Goal: Task Accomplishment & Management: Manage account settings

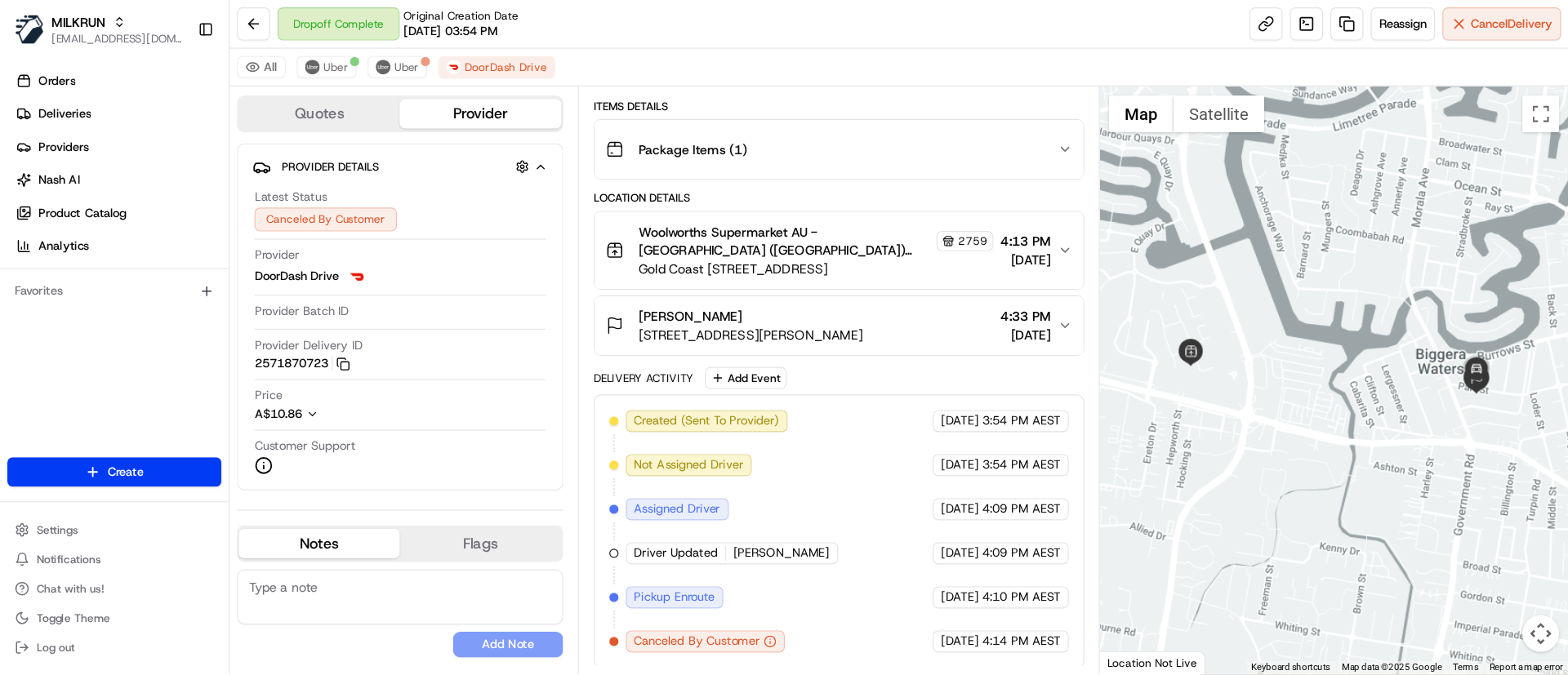
scroll to position [128, 0]
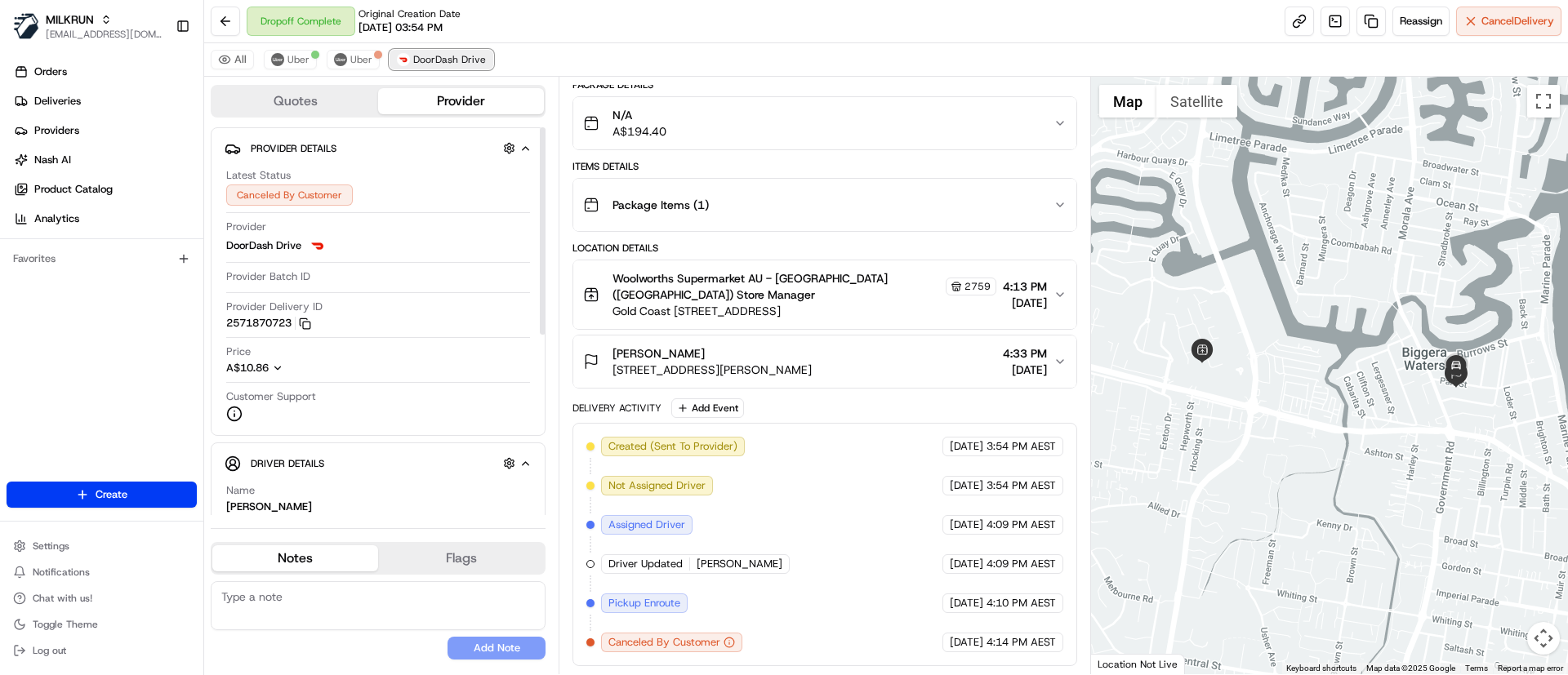
click at [437, 59] on span "DoorDash Drive" at bounding box center [450, 60] width 73 height 13
click at [362, 55] on span "Uber" at bounding box center [362, 60] width 22 height 13
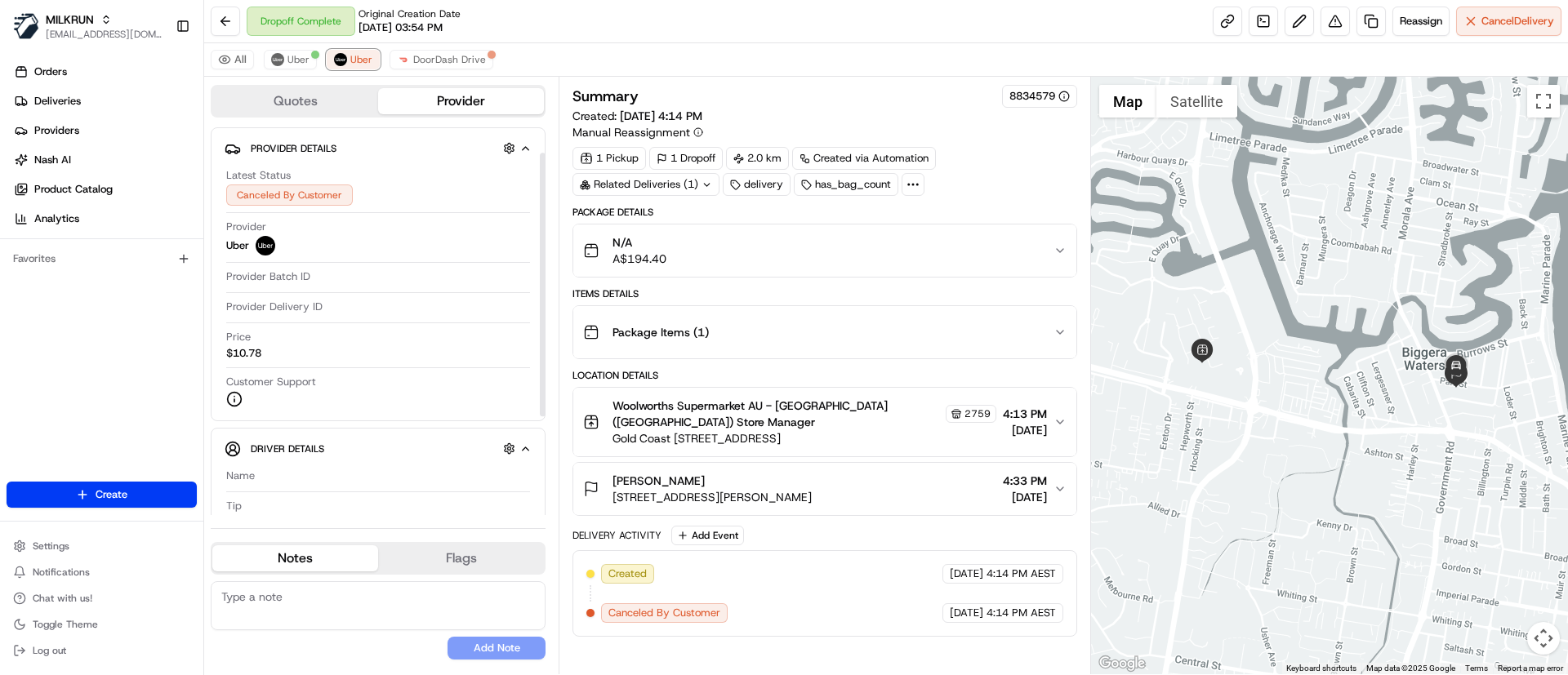
scroll to position [183, 0]
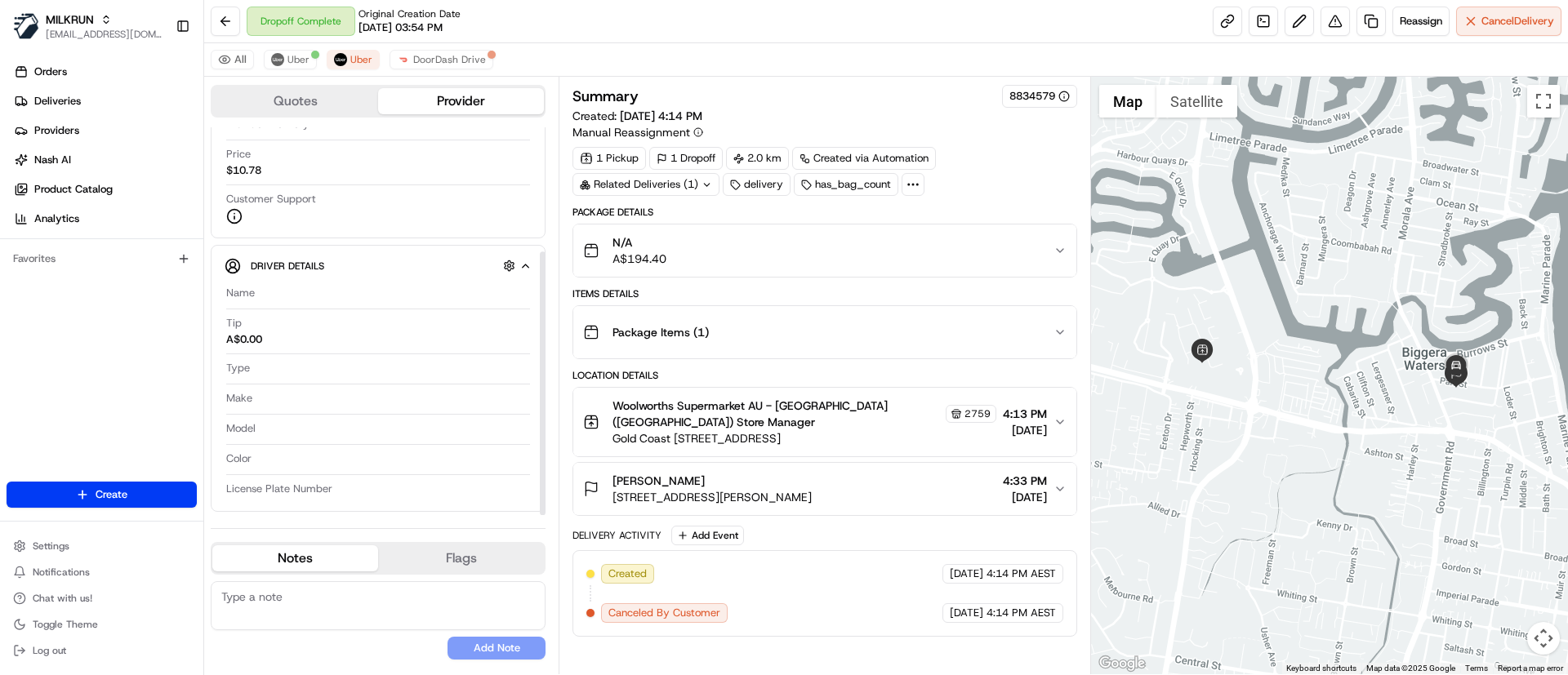
click at [455, 73] on div "All Uber Uber DoorDash Drive" at bounding box center [886, 60] width 1364 height 34
click at [447, 62] on span "DoorDash Drive" at bounding box center [450, 60] width 73 height 13
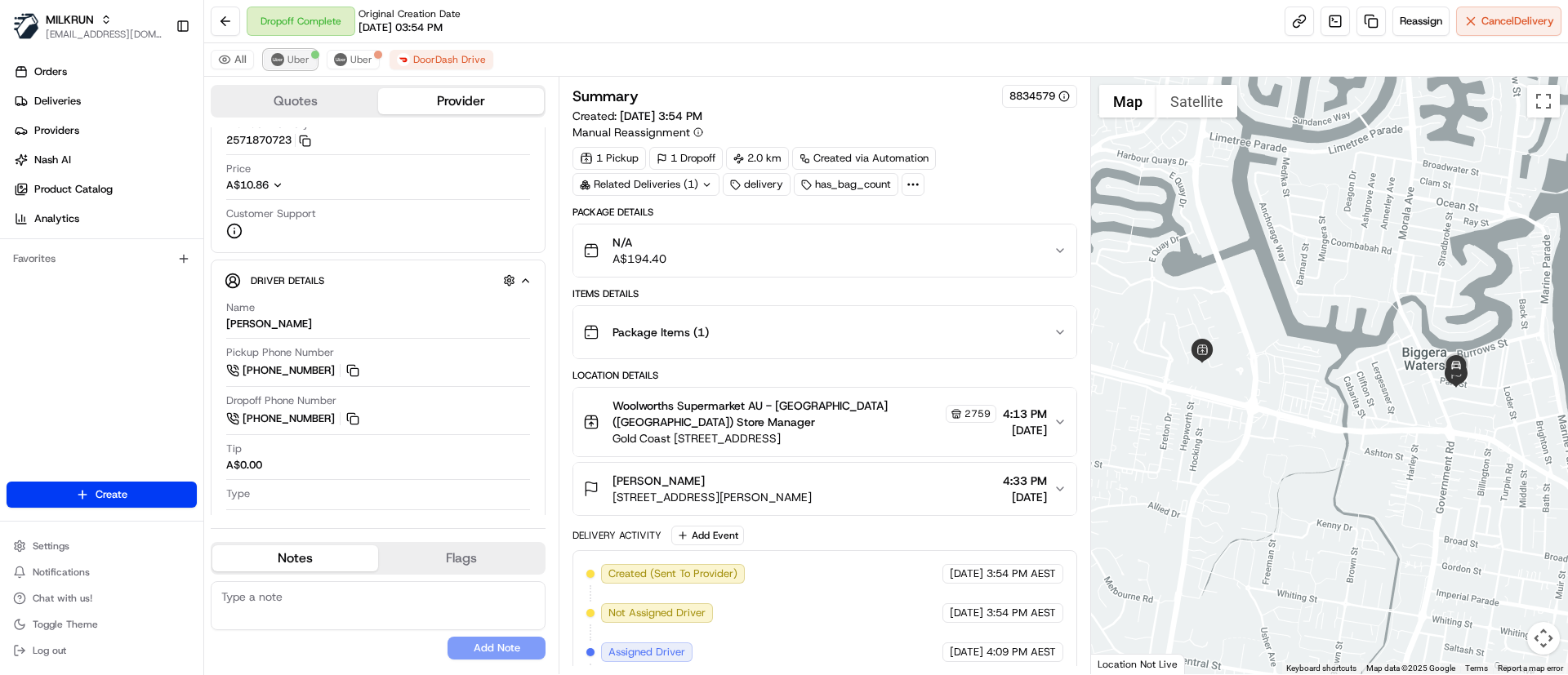
click at [288, 55] on span "Uber" at bounding box center [299, 60] width 22 height 13
click at [345, 52] on button "Uber" at bounding box center [352, 59] width 53 height 20
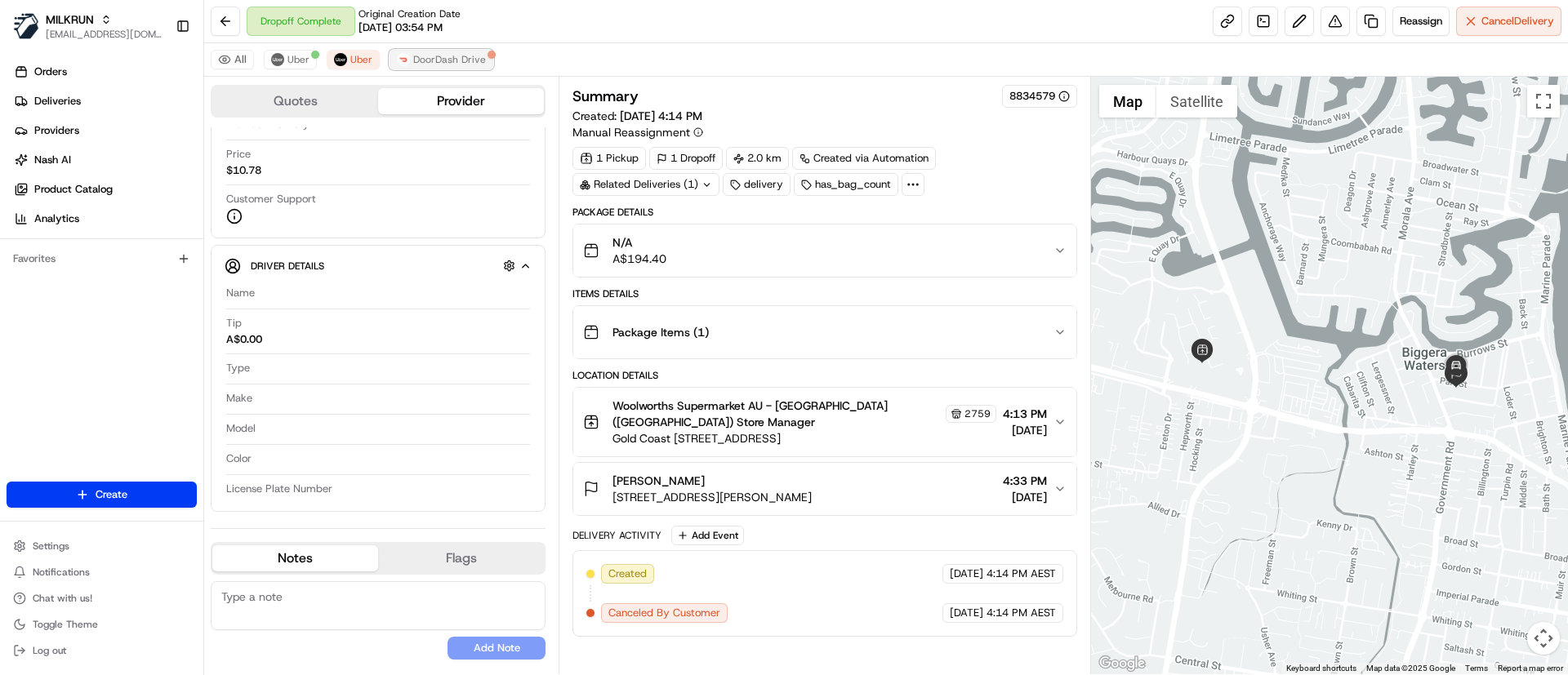
click at [421, 59] on span "DoorDash Drive" at bounding box center [450, 60] width 73 height 13
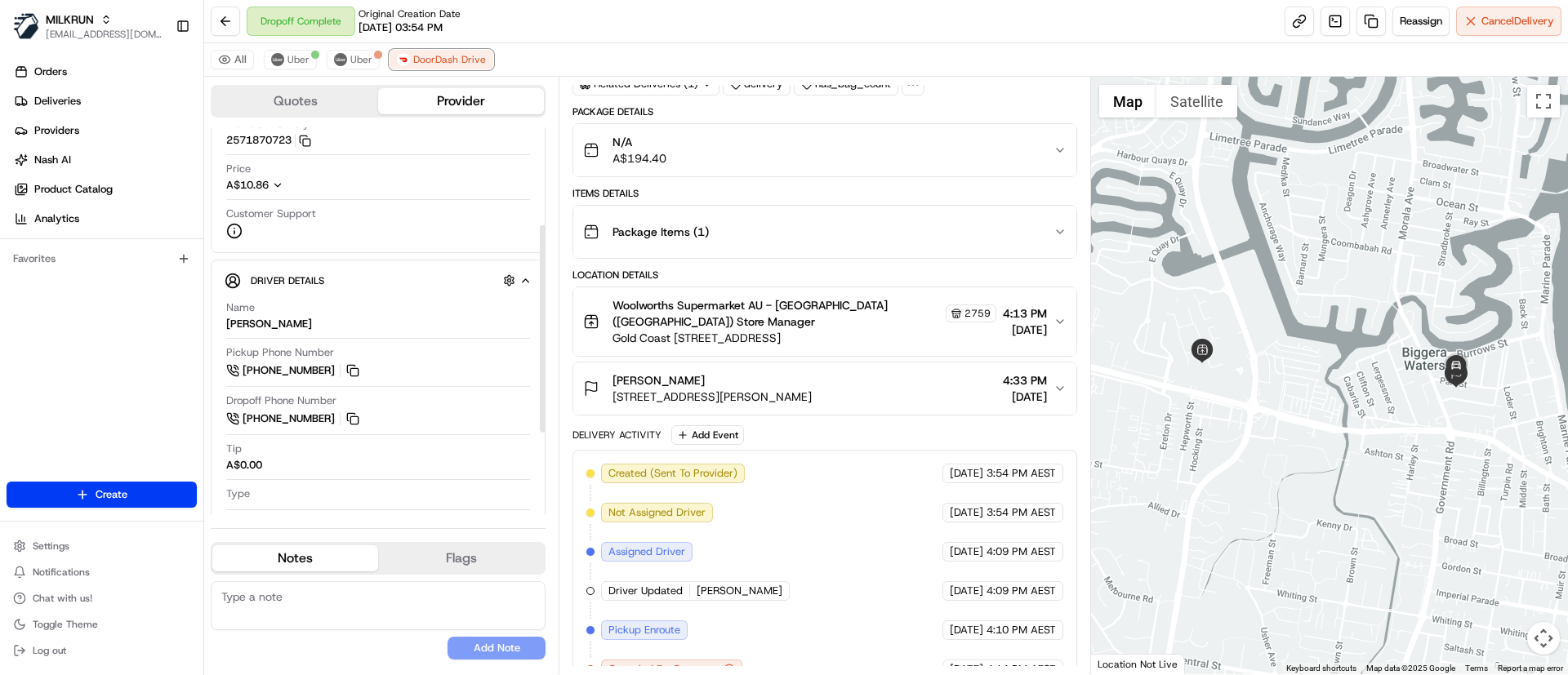
scroll to position [128, 0]
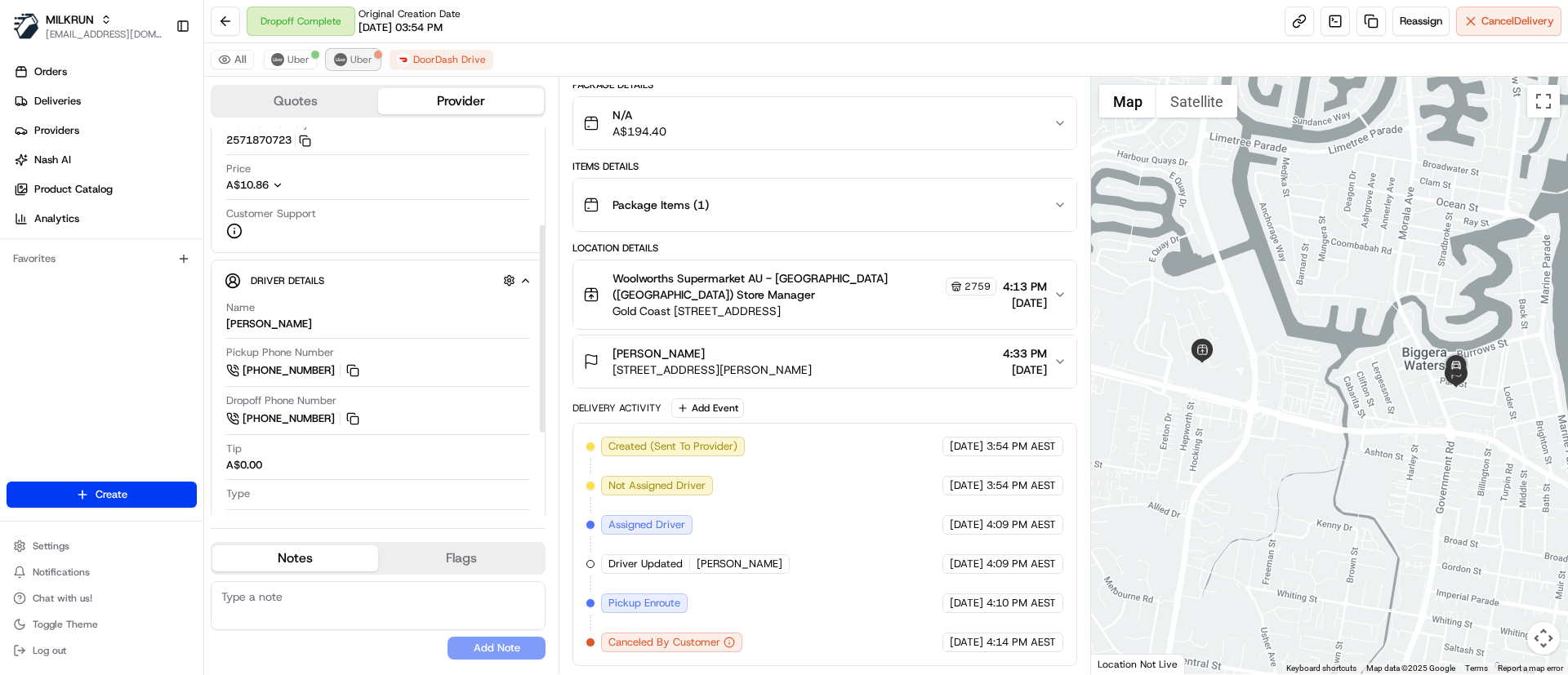
click at [366, 56] on span "Uber" at bounding box center [362, 60] width 22 height 13
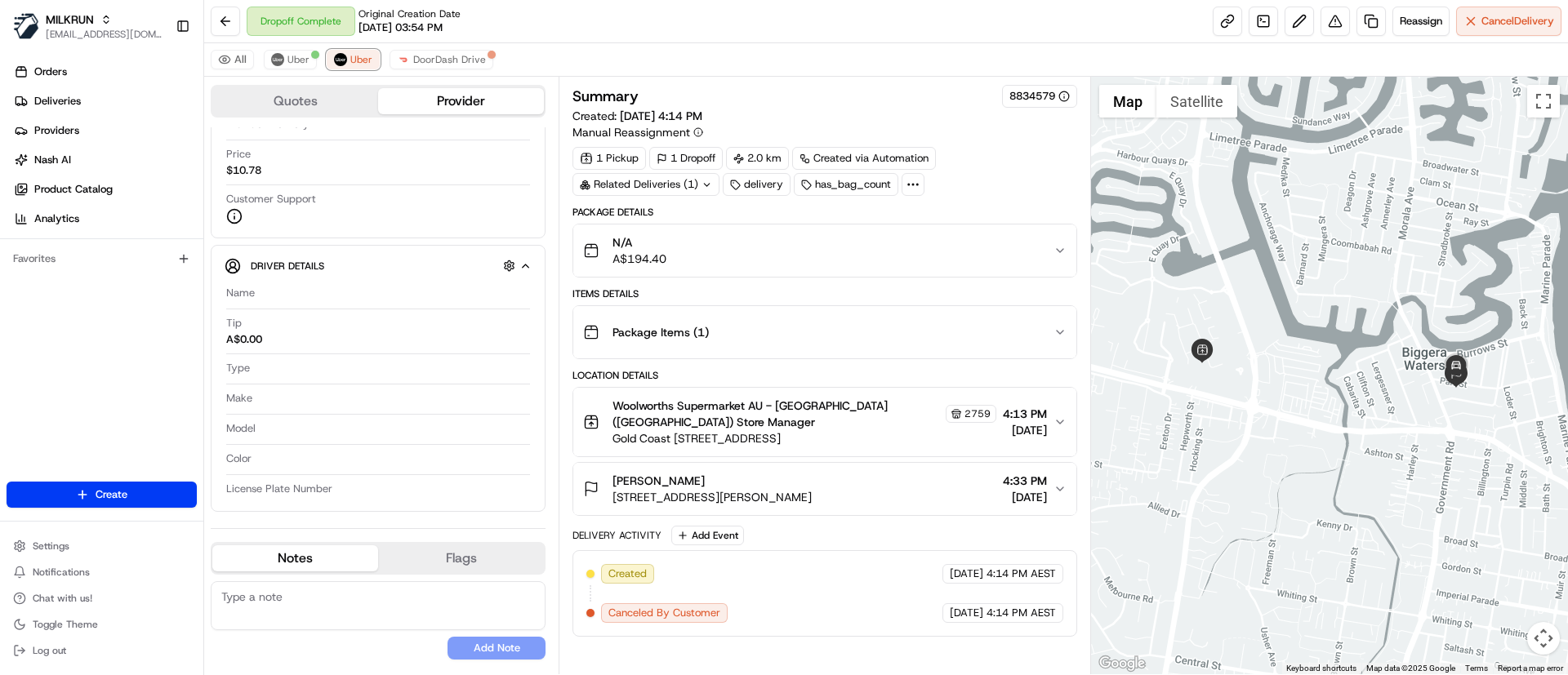
scroll to position [0, 0]
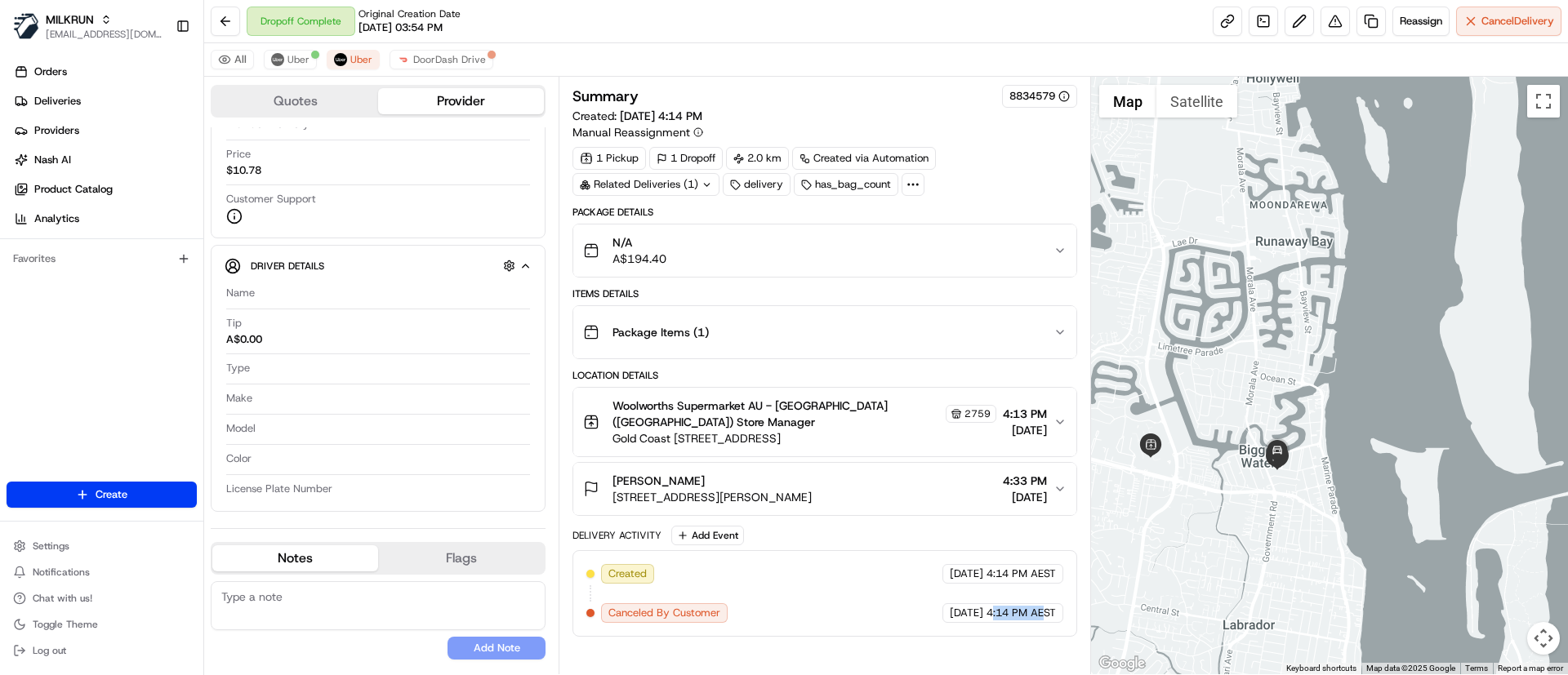
drag, startPoint x: 993, startPoint y: 608, endPoint x: 1043, endPoint y: 610, distance: 50.0
click at [1043, 499] on span "4:14 PM AEST" at bounding box center [1021, 613] width 69 height 15
click at [297, 55] on span "Uber" at bounding box center [299, 60] width 22 height 13
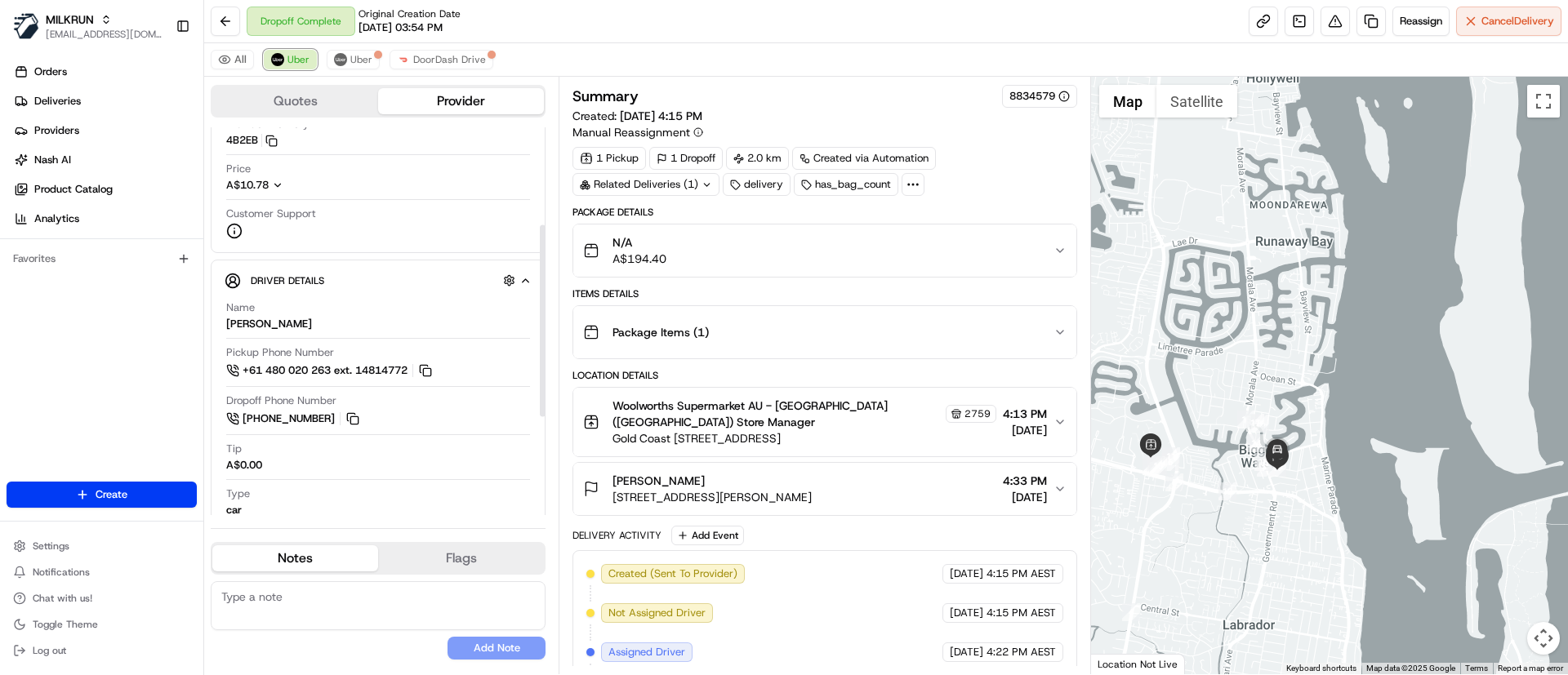
scroll to position [323, 0]
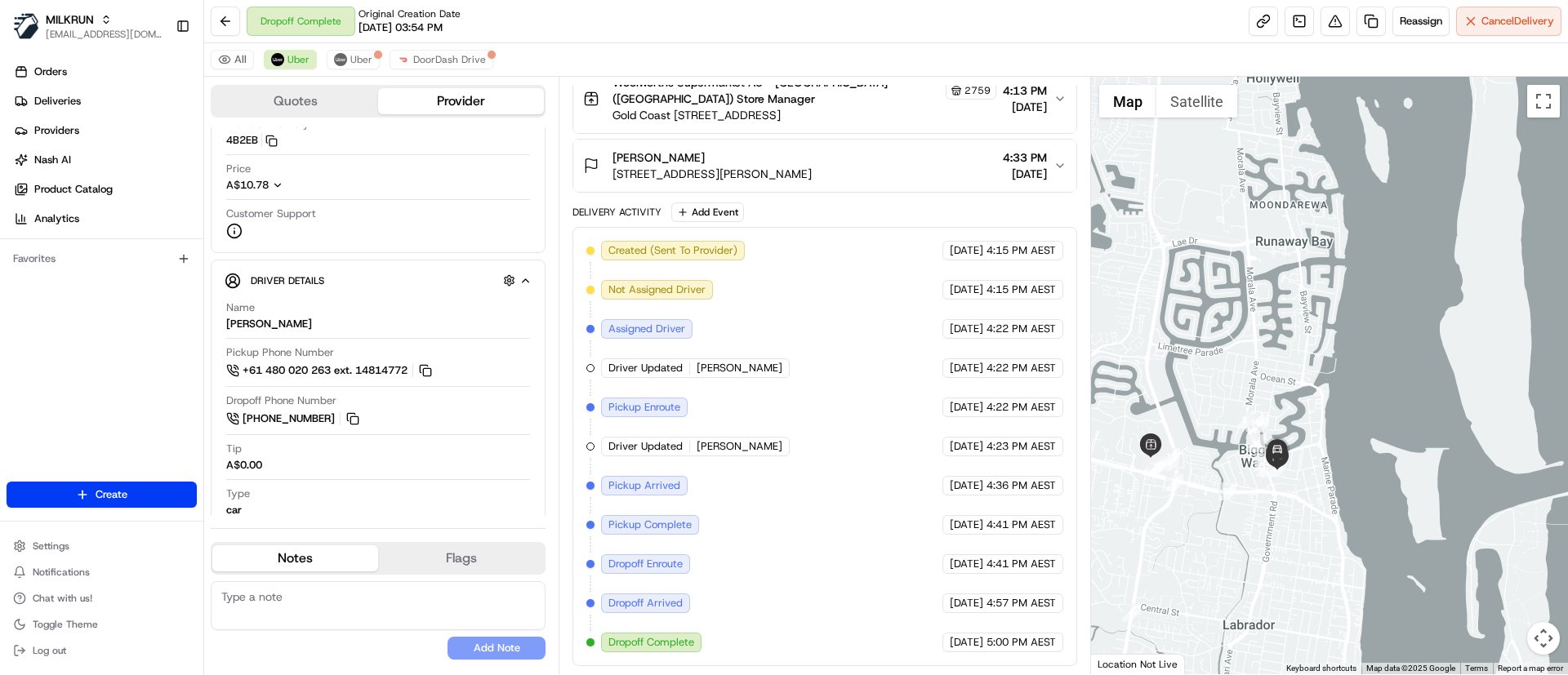
drag, startPoint x: 972, startPoint y: 256, endPoint x: 1048, endPoint y: 248, distance: 76.4
click at [1048, 248] on div "23/07/2025 4:15 PM AEST" at bounding box center [1002, 250] width 121 height 20
drag, startPoint x: 999, startPoint y: 298, endPoint x: 986, endPoint y: 285, distance: 18.4
click at [999, 298] on div "23/07/2025 4:15 PM AEST" at bounding box center [1002, 290] width 121 height 20
drag, startPoint x: 981, startPoint y: 281, endPoint x: 1039, endPoint y: 292, distance: 59.0
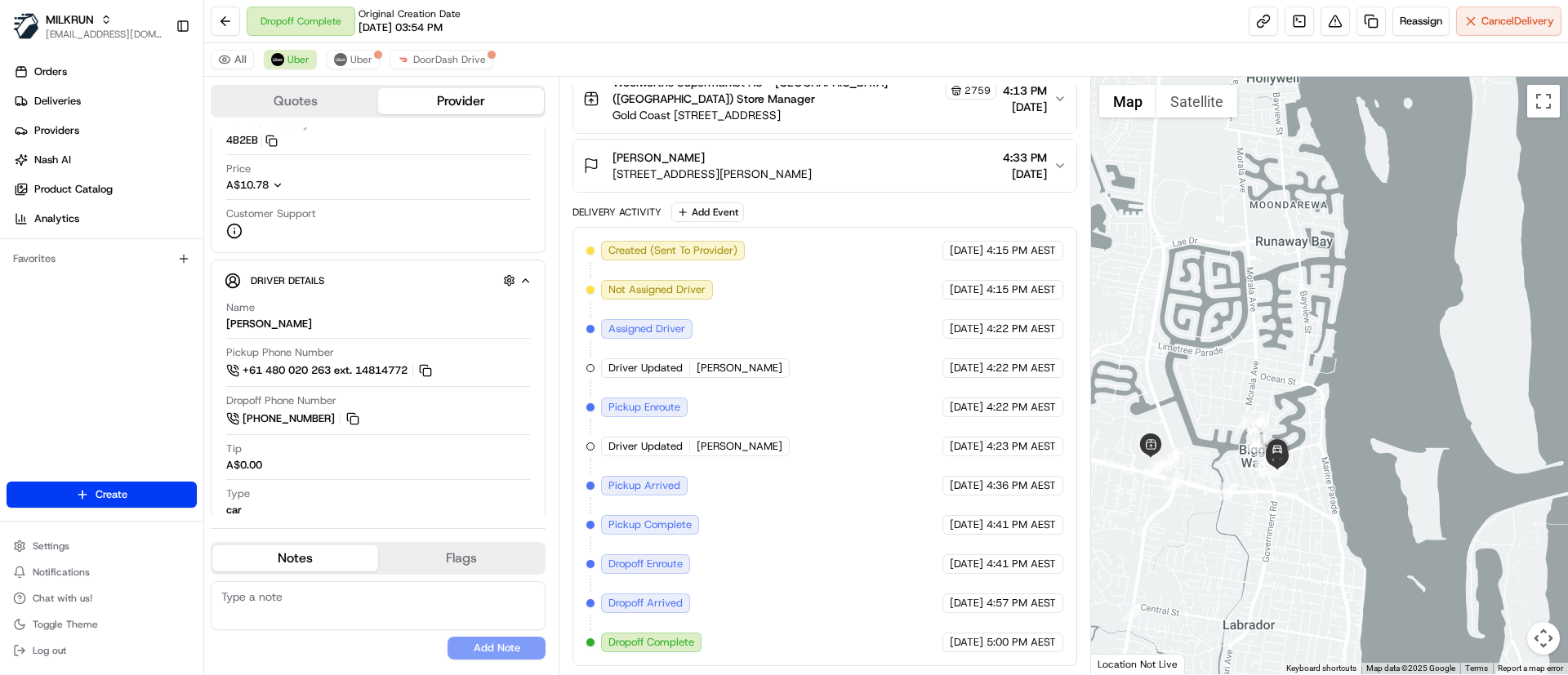
click at [1039, 292] on div "23/07/2025 4:15 PM AEST" at bounding box center [1002, 290] width 121 height 20
click at [80, 72] on link "Orders" at bounding box center [105, 72] width 197 height 26
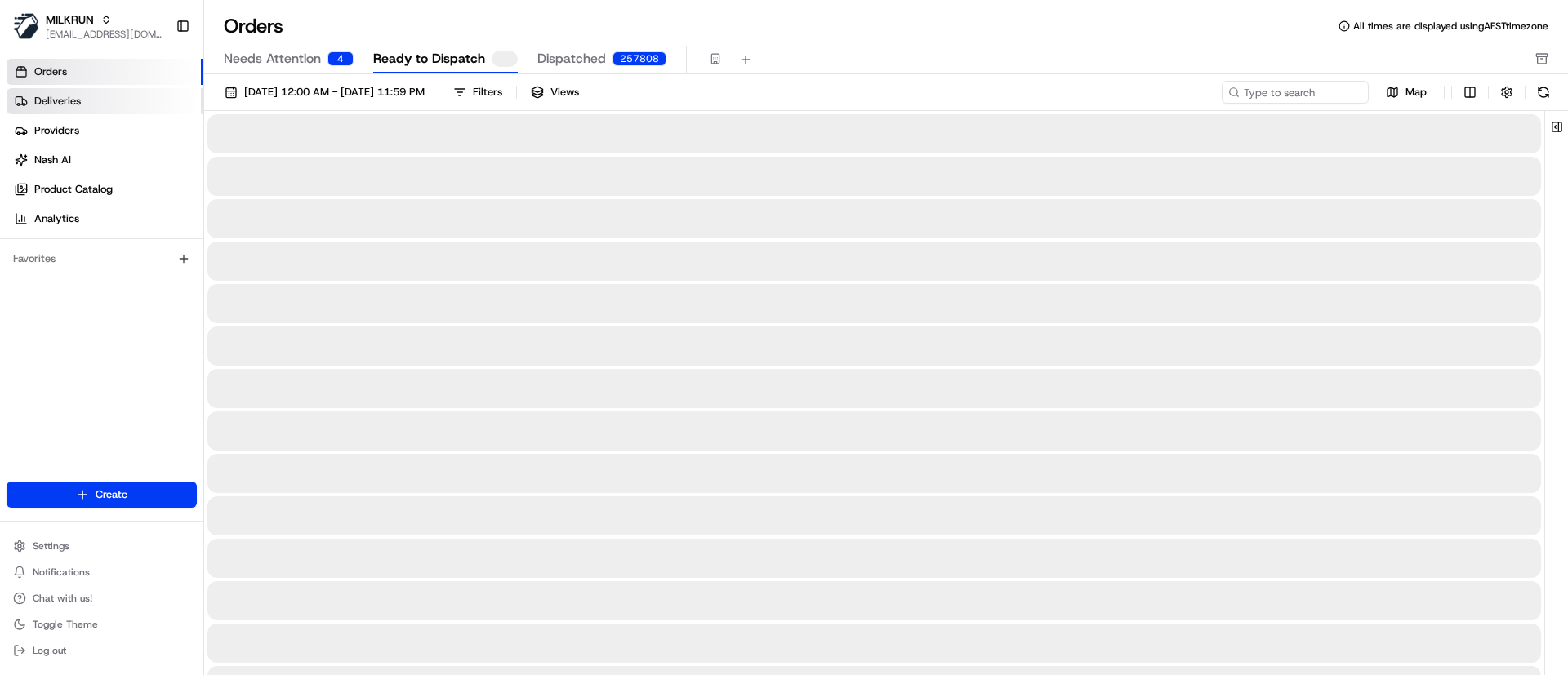
click at [127, 108] on link "Deliveries" at bounding box center [105, 101] width 197 height 26
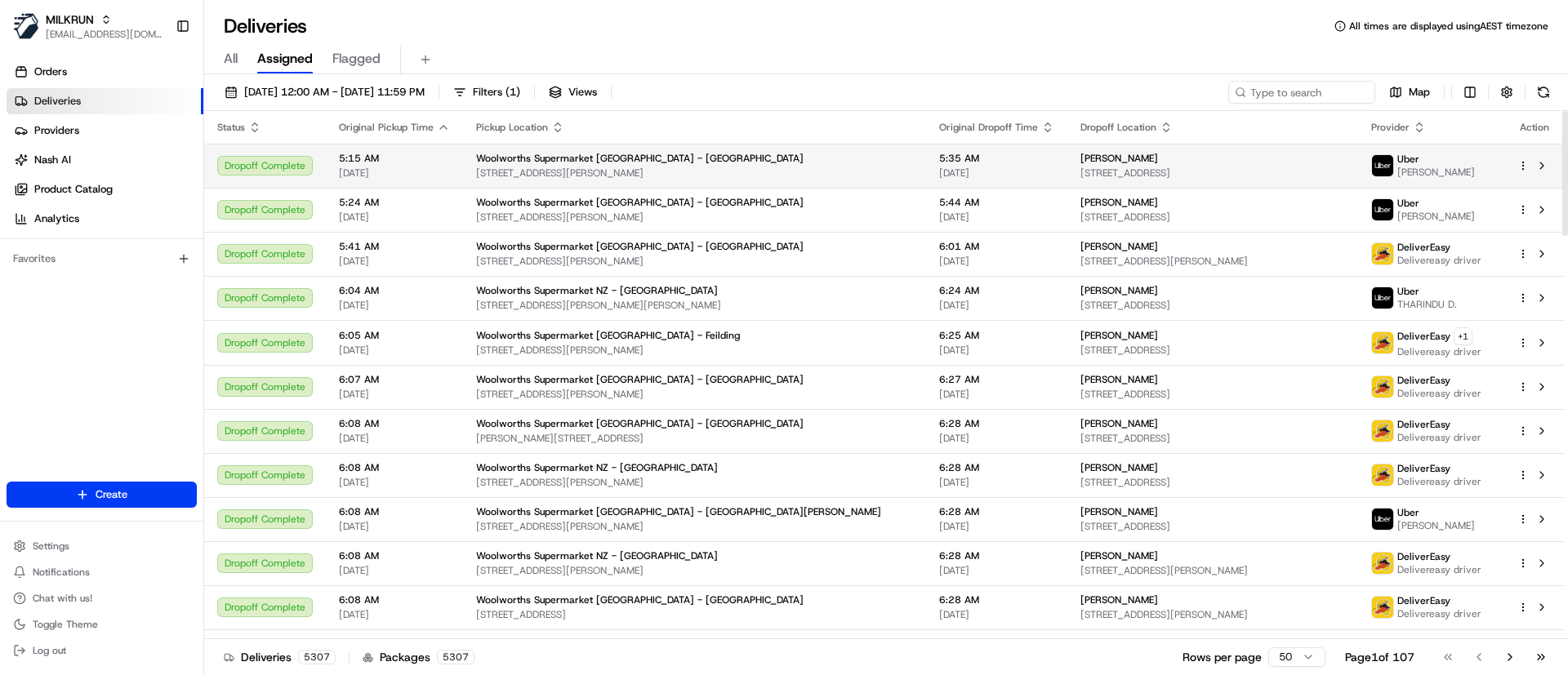
click at [756, 159] on div "Woolworths Supermarket NZ - Newtown" at bounding box center [694, 158] width 437 height 13
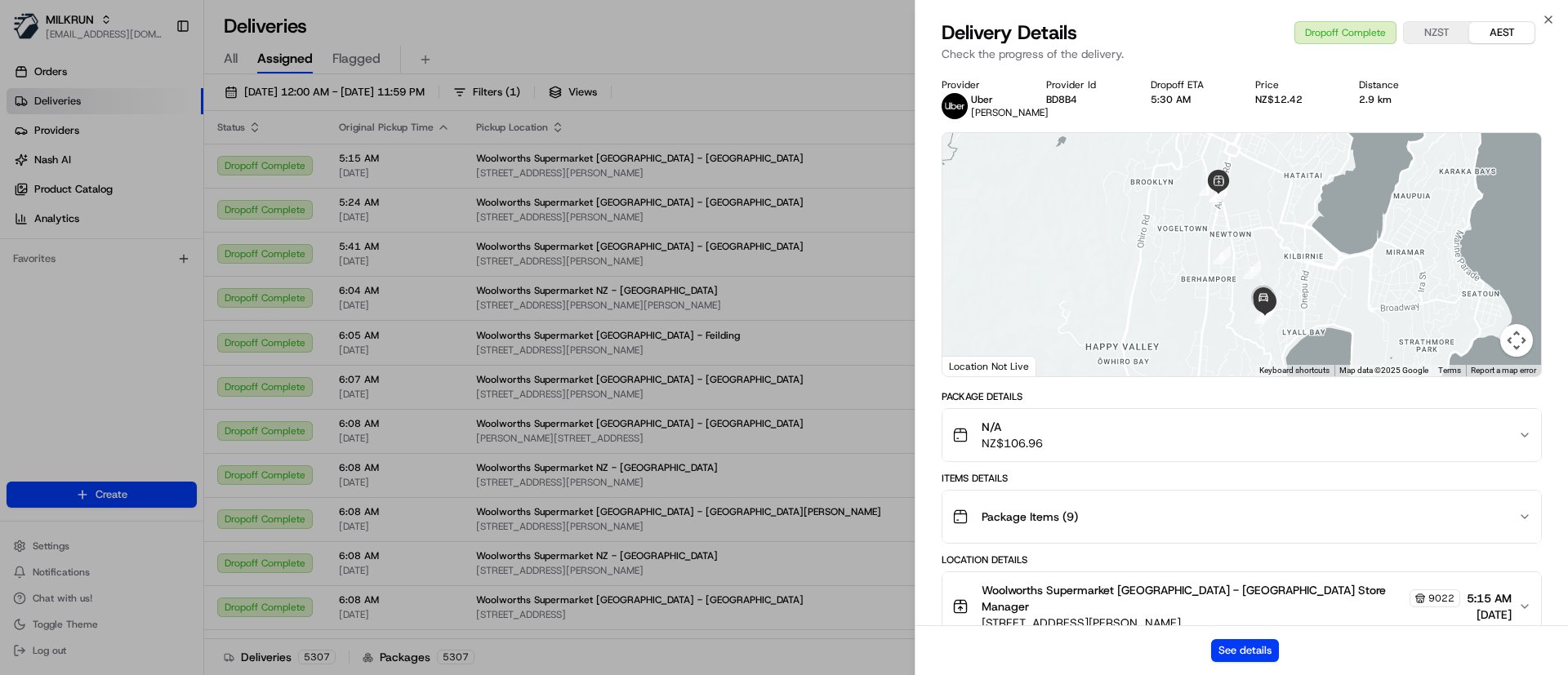
click at [1160, 499] on button "Woolworths Supermarket NZ - Newtown Store Manager 9022 3 John St, Wellington, W…" at bounding box center [1241, 607] width 599 height 68
drag, startPoint x: 1227, startPoint y: 632, endPoint x: 1229, endPoint y: 641, distance: 9.2
click at [1160, 499] on div "See details" at bounding box center [1242, 650] width 652 height 50
click at [1160, 499] on button "See details" at bounding box center [1245, 651] width 67 height 22
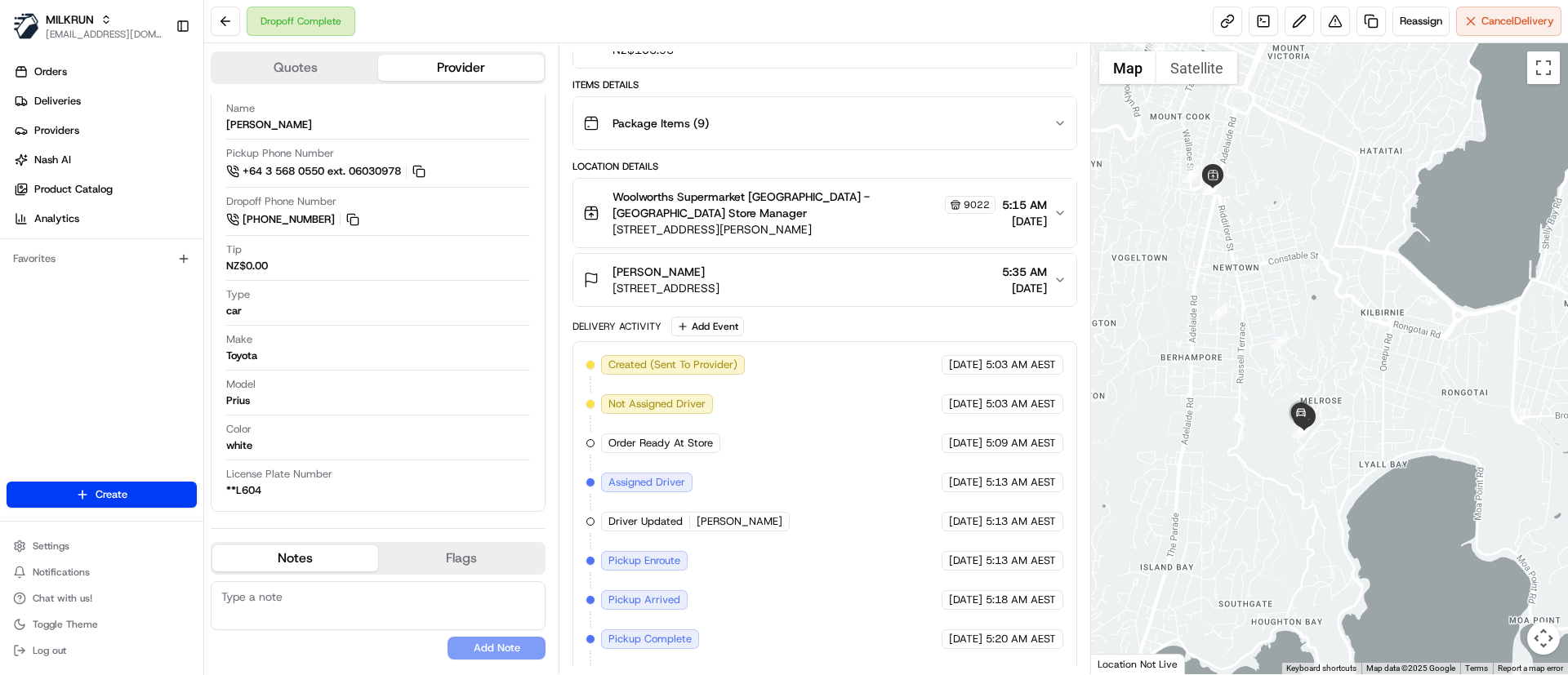
scroll to position [30, 0]
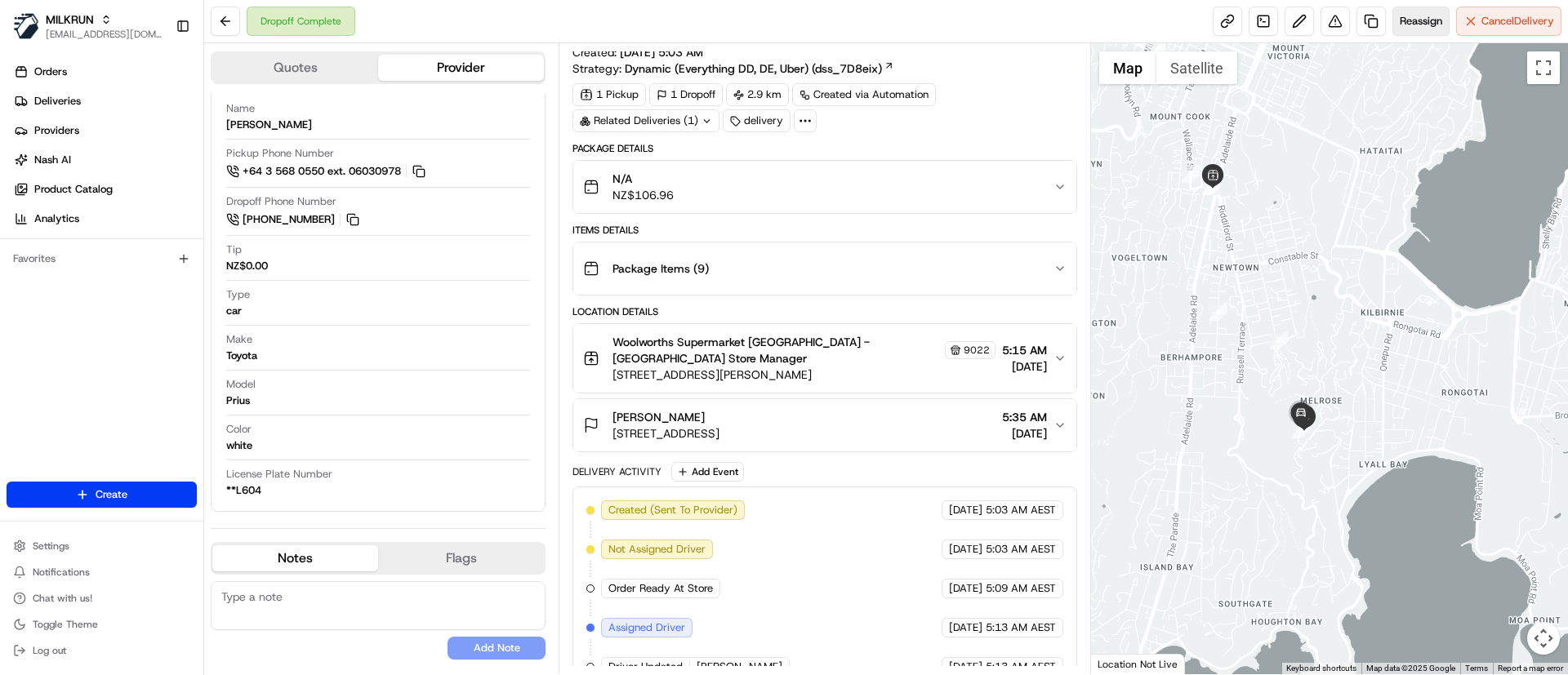
click at [1429, 22] on span "Reassign" at bounding box center [1420, 22] width 42 height 15
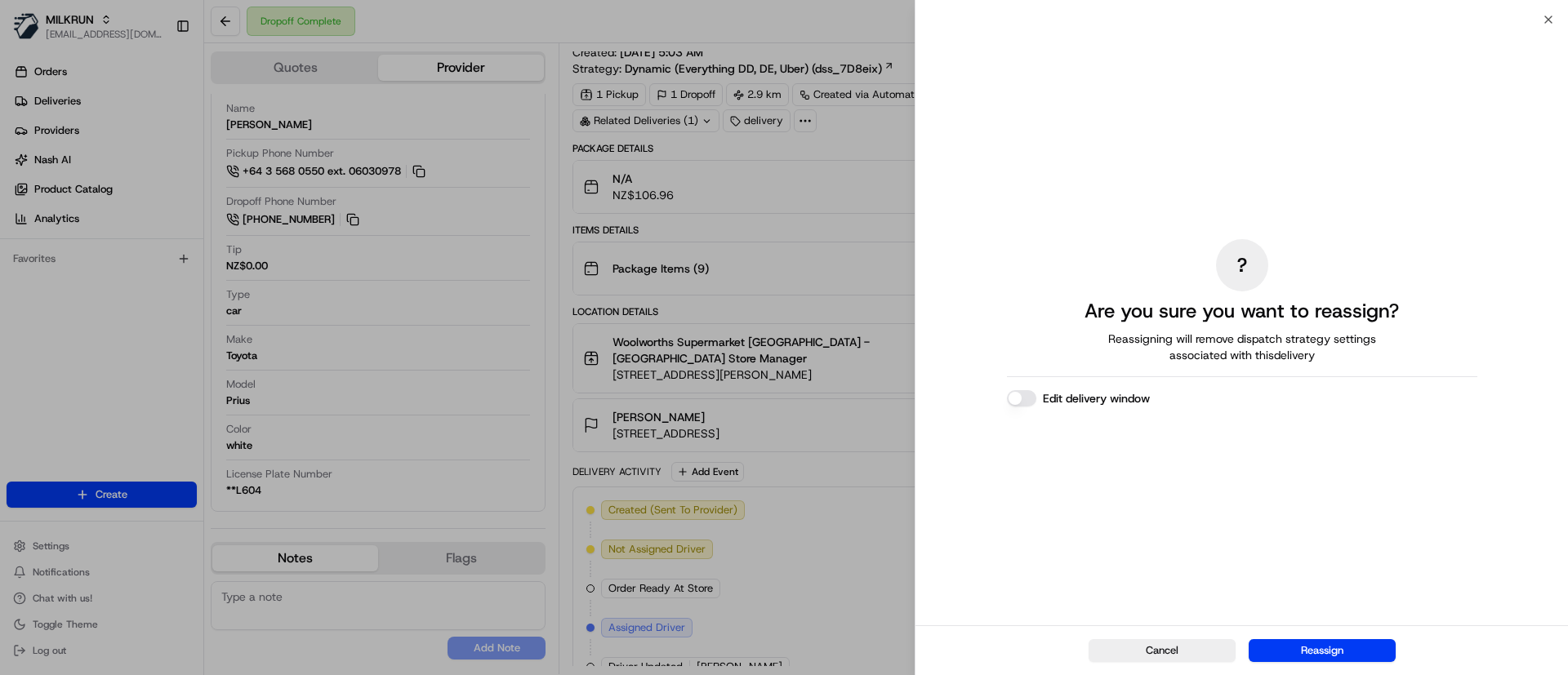
click at [1024, 398] on button "Edit delivery window" at bounding box center [1021, 398] width 29 height 16
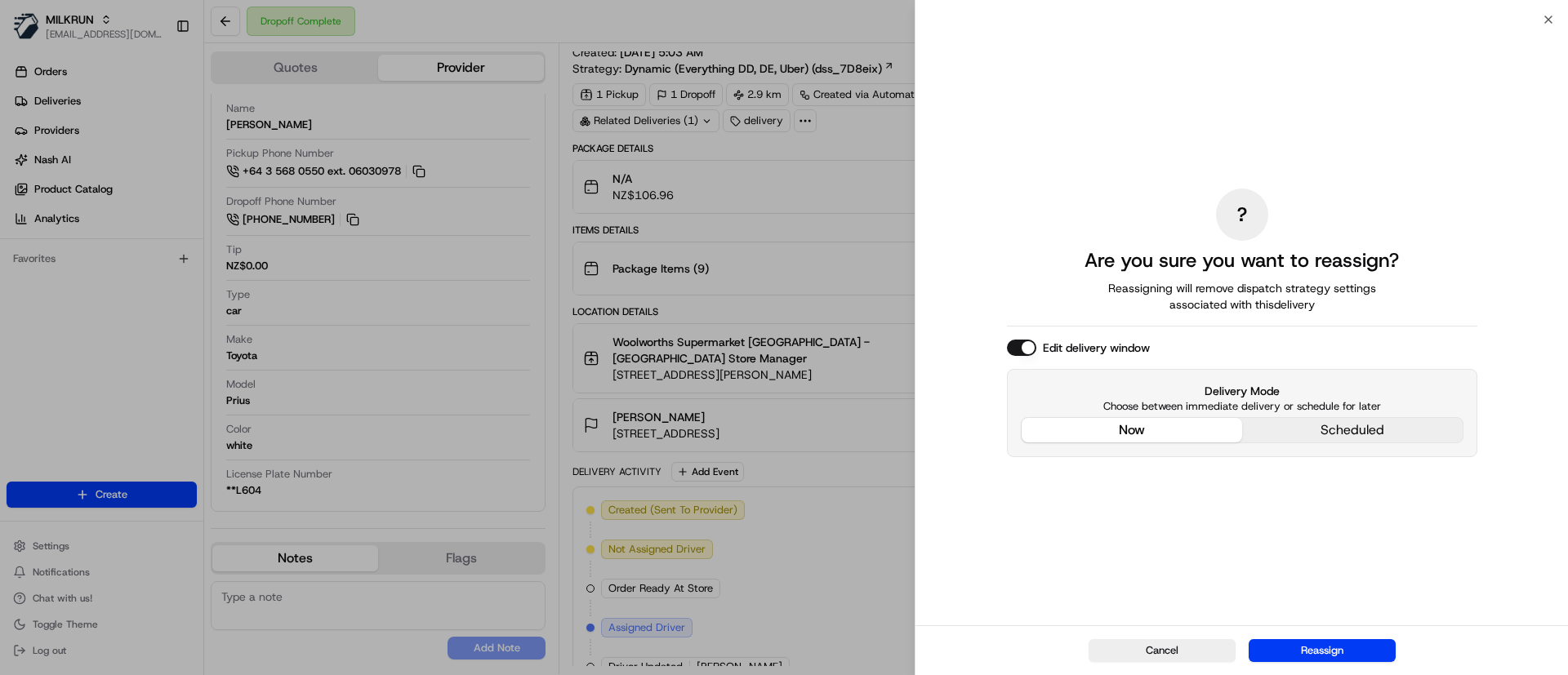
click at [1145, 324] on div "? Are you sure you want to reassign? Reassigning will remove dispatch strategy …" at bounding box center [1242, 322] width 470 height 599
click at [1363, 435] on div "Delivery Mode Choose between immediate delivery or schedule for later now sched…" at bounding box center [1242, 413] width 470 height 88
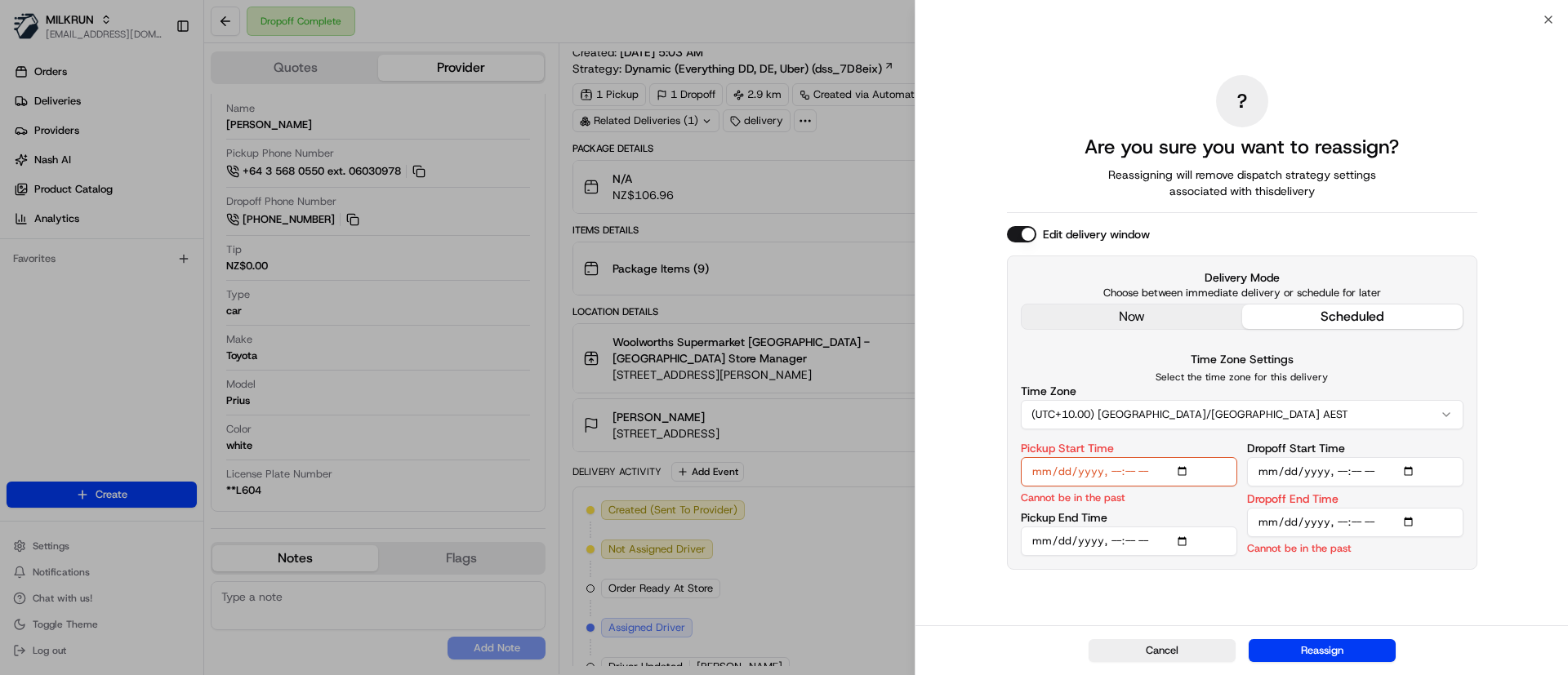
click at [1190, 467] on input "Pickup Start Time" at bounding box center [1128, 472] width 217 height 29
type input "2025-08-16T13:30"
click at [1126, 574] on div "? Are you sure you want to reassign? Reassigning will remove dispatch strategy …" at bounding box center [1242, 322] width 470 height 599
click at [1187, 518] on input "Pickup End Time" at bounding box center [1128, 522] width 217 height 29
type input "2025-08-16T13:35"
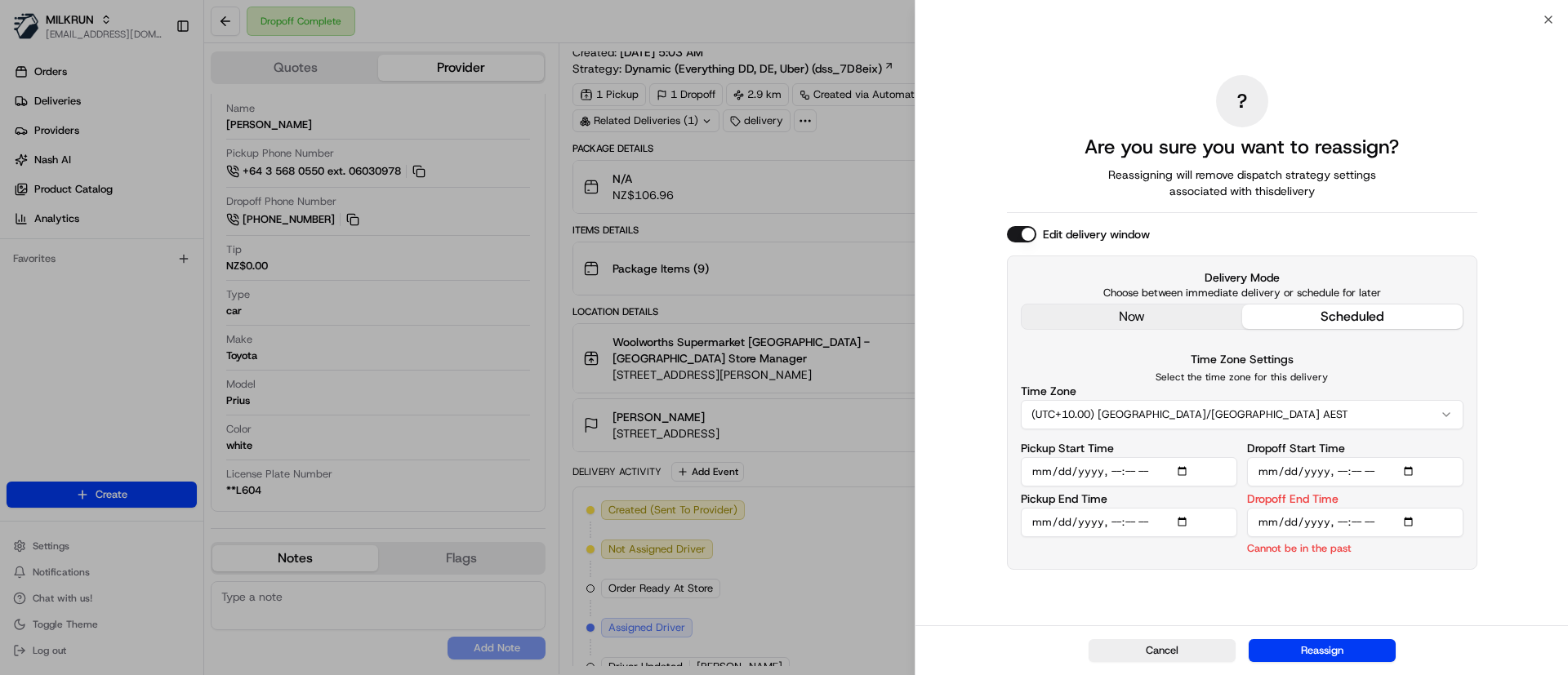
drag, startPoint x: 1081, startPoint y: 601, endPoint x: 1081, endPoint y: 592, distance: 9.0
click at [1081, 599] on div "? Are you sure you want to reassign? Reassigning will remove dispatch strategy …" at bounding box center [1242, 322] width 470 height 599
click at [1342, 472] on input "Dropoff Start Time" at bounding box center [1354, 472] width 217 height 29
click at [1404, 468] on input "Dropoff Start Time" at bounding box center [1354, 472] width 217 height 29
type input "2025-08-16T12:43"
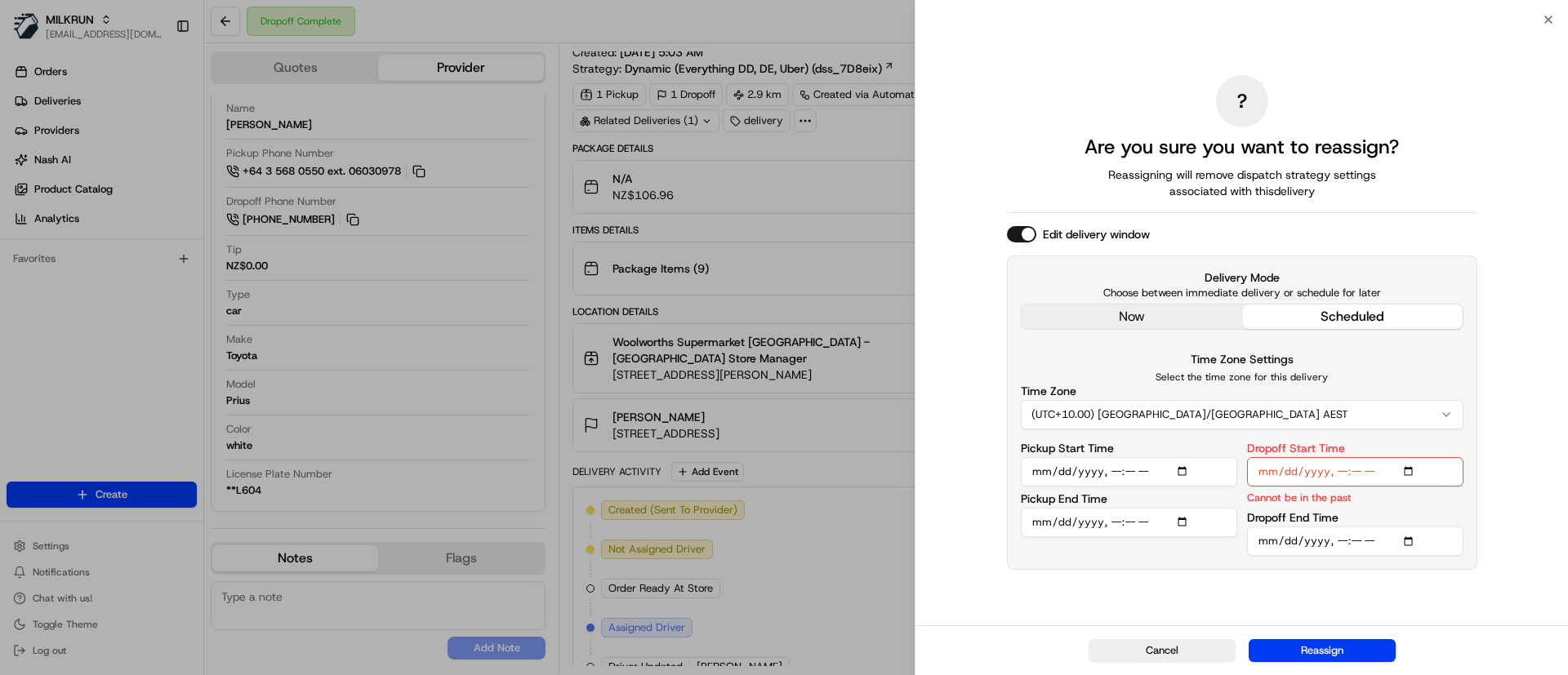
click at [1337, 472] on input "Dropoff Start Time" at bounding box center [1354, 472] width 217 height 29
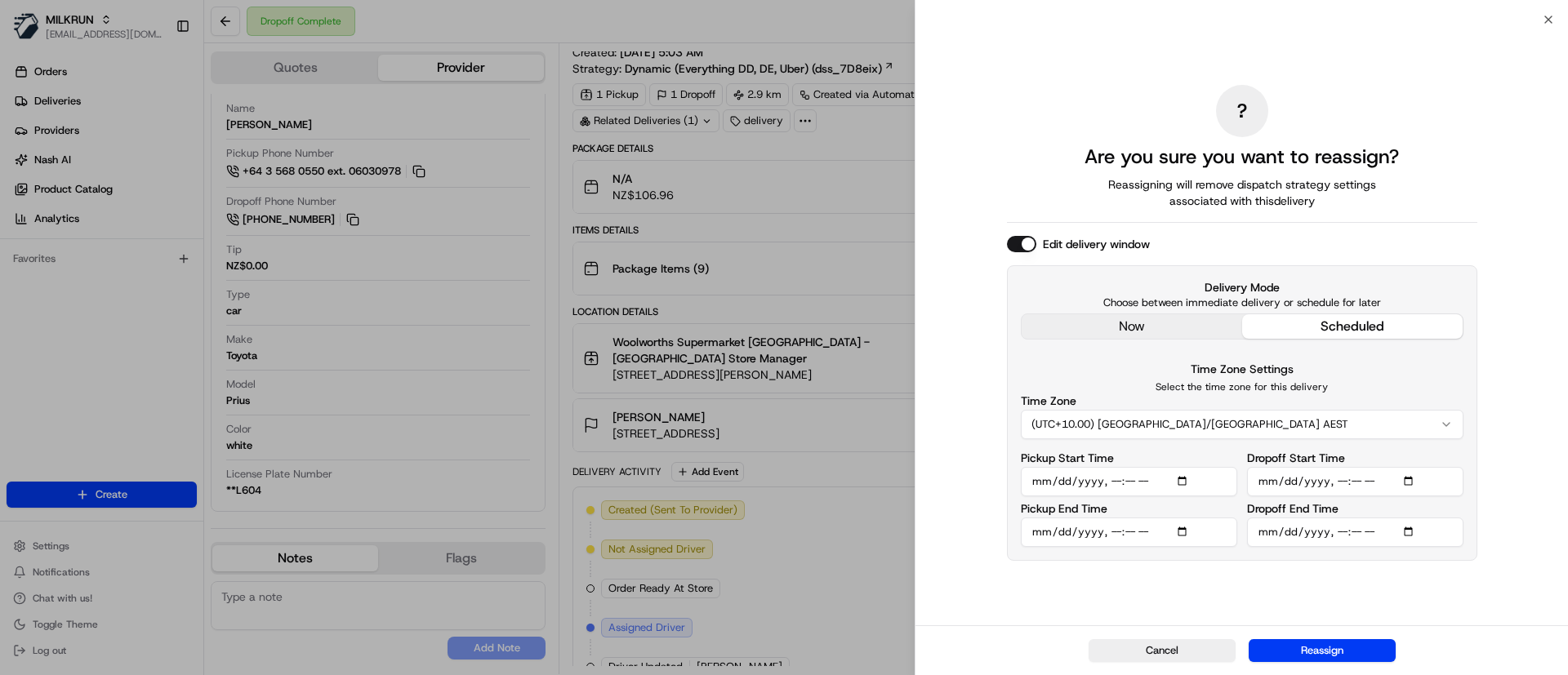
type input "2025-08-16T13:55"
click at [1416, 529] on input "Dropoff End Time" at bounding box center [1354, 532] width 217 height 29
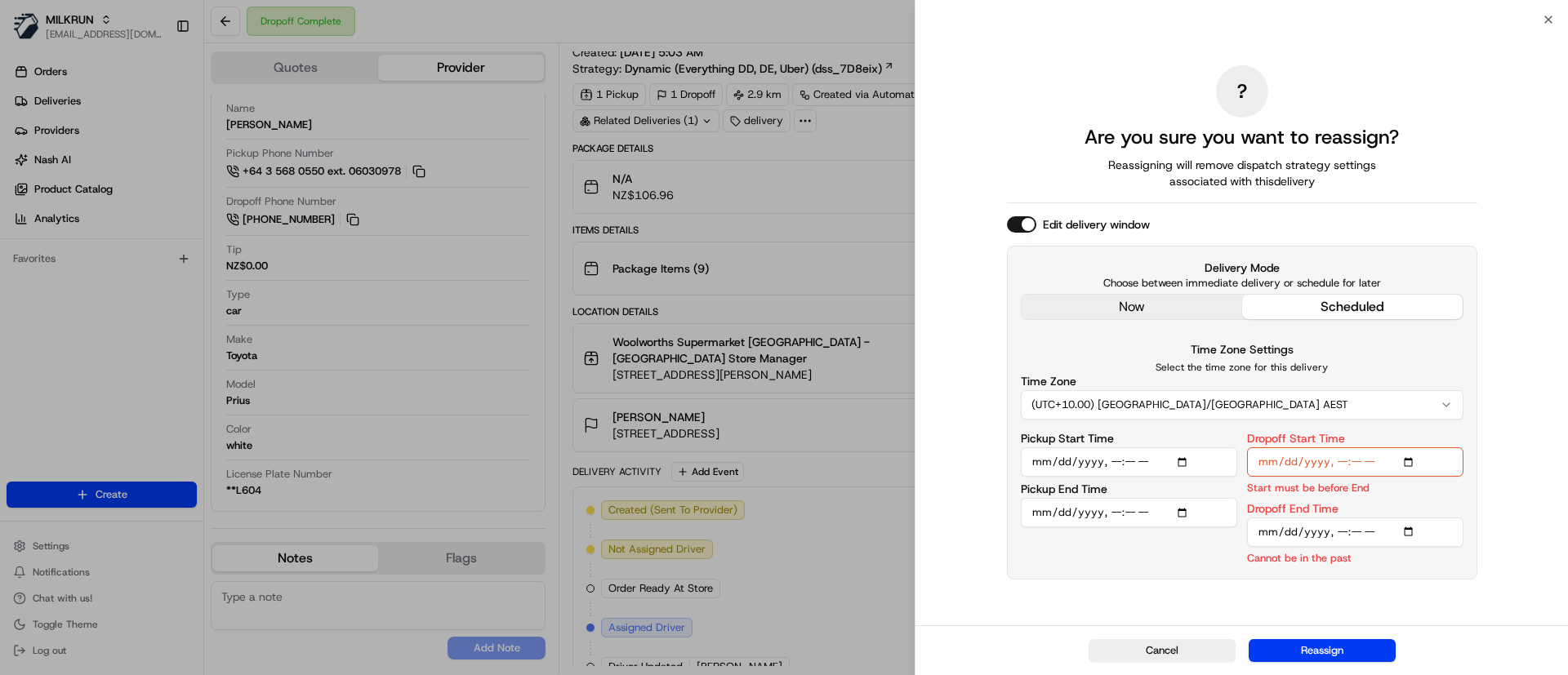
type input "2025-08-16T12:43"
click at [1342, 527] on input "Dropoff End Time" at bounding box center [1354, 532] width 217 height 29
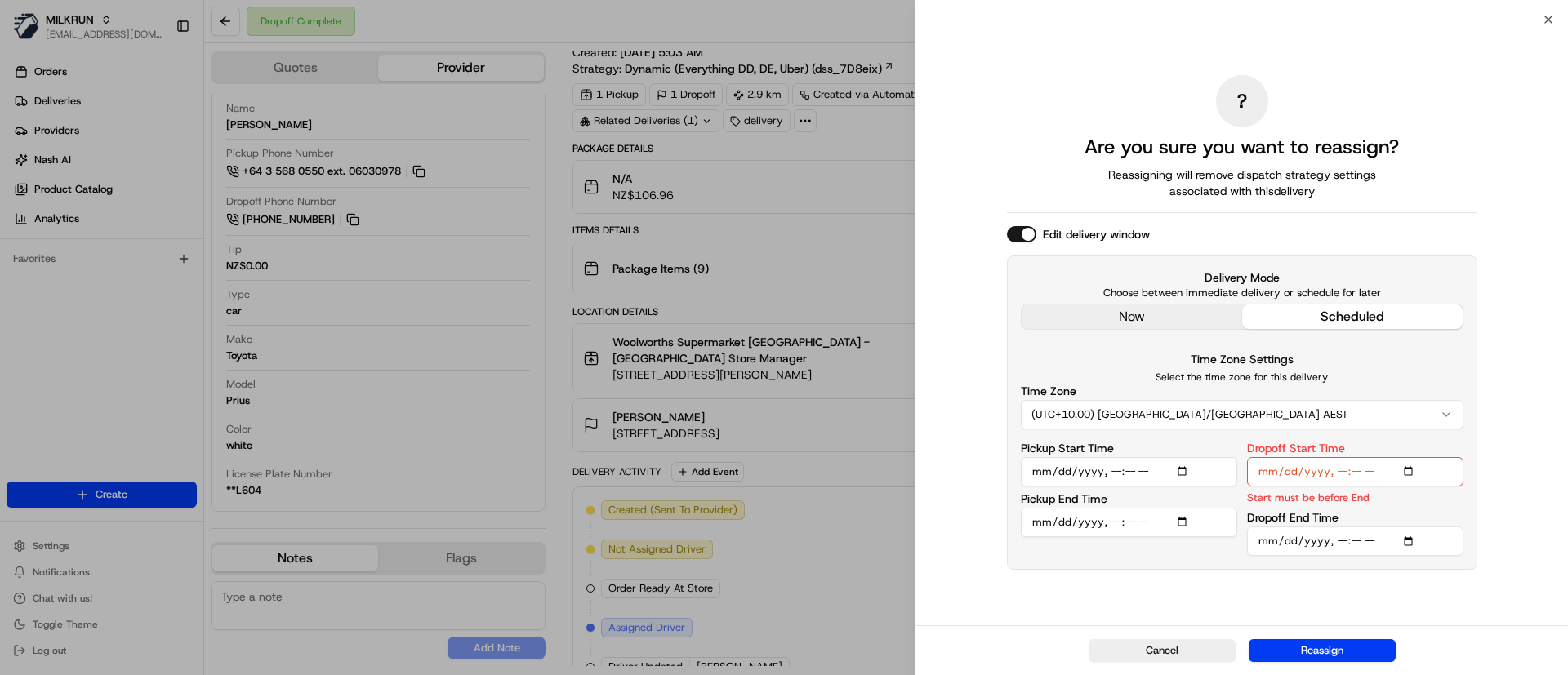
type input "2025-08-16T13:55"
click at [1362, 590] on div "? Are you sure you want to reassign? Reassigning will remove dispatch strategy …" at bounding box center [1242, 322] width 470 height 599
click at [1212, 569] on div "Delivery Mode Choose between immediate delivery or schedule for later now sched…" at bounding box center [1242, 412] width 470 height 314
click at [1379, 496] on div "Dropoff Start Time Start must be before End" at bounding box center [1354, 473] width 217 height 63
click at [1357, 476] on input "Dropoff Start Time" at bounding box center [1354, 472] width 217 height 29
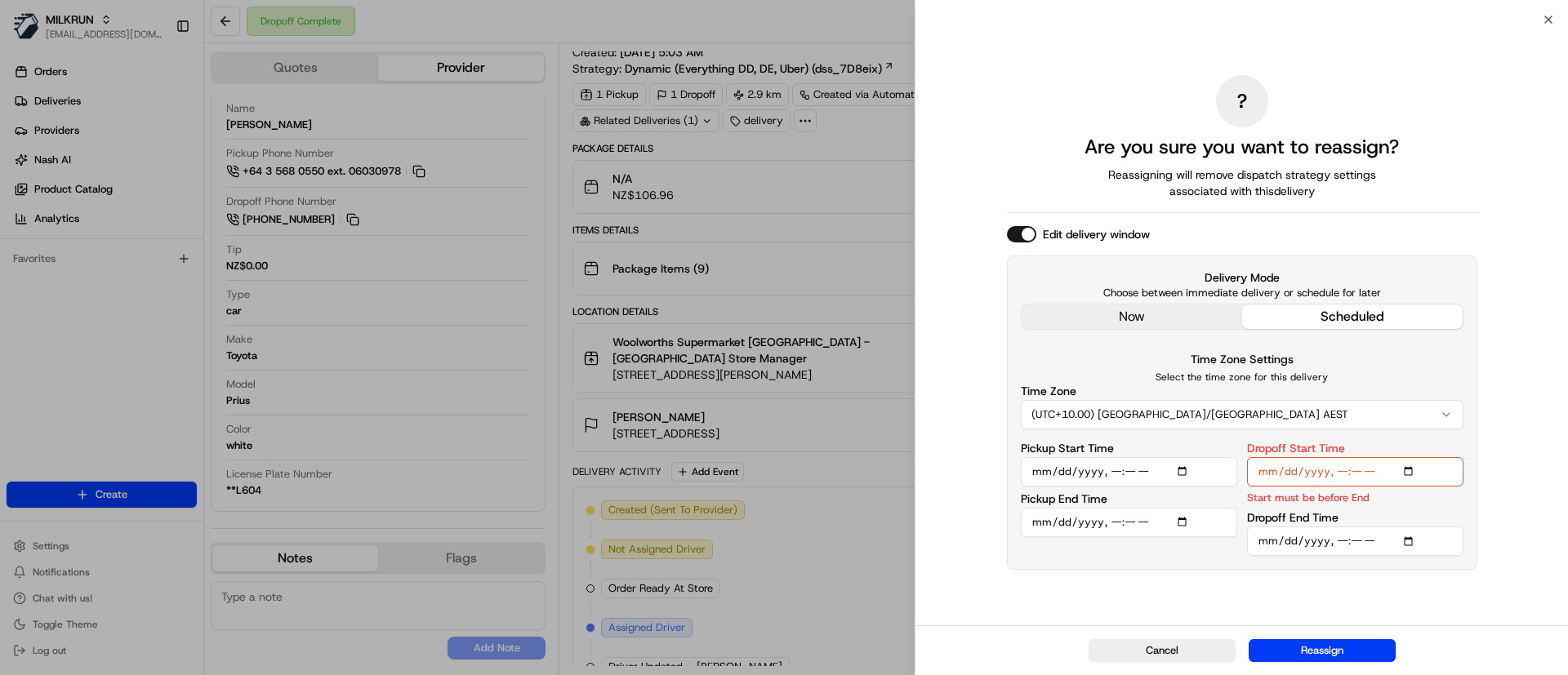
click at [1351, 537] on input "Dropoff End Time" at bounding box center [1354, 541] width 217 height 29
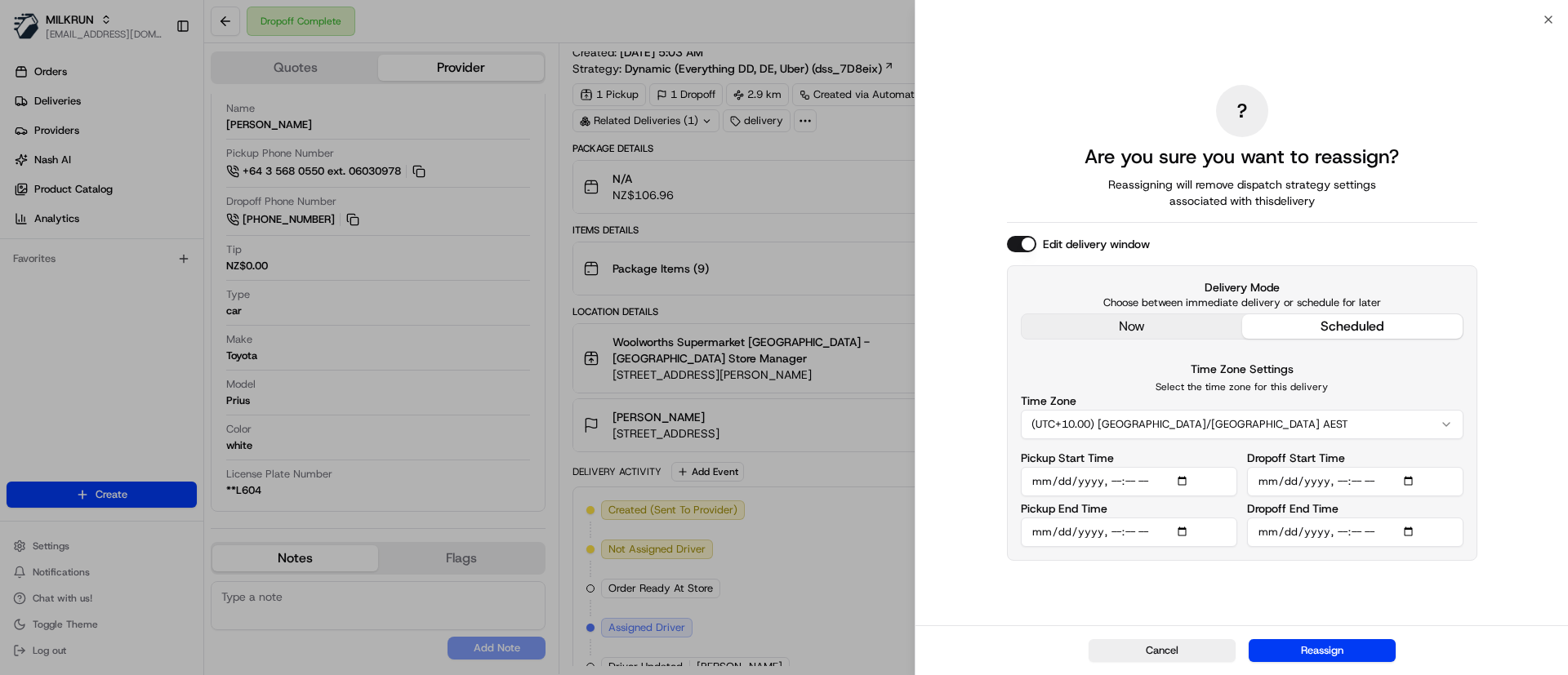
type input "2025-08-16T14:00"
drag, startPoint x: 1376, startPoint y: 574, endPoint x: 1375, endPoint y: 587, distance: 13.0
click at [1375, 587] on div "? Are you sure you want to reassign? Reassigning will remove dispatch strategy …" at bounding box center [1242, 322] width 470 height 599
click at [1131, 532] on input "Pickup End Time" at bounding box center [1128, 532] width 217 height 29
click at [1131, 479] on input "Pickup Start Time" at bounding box center [1128, 481] width 217 height 29
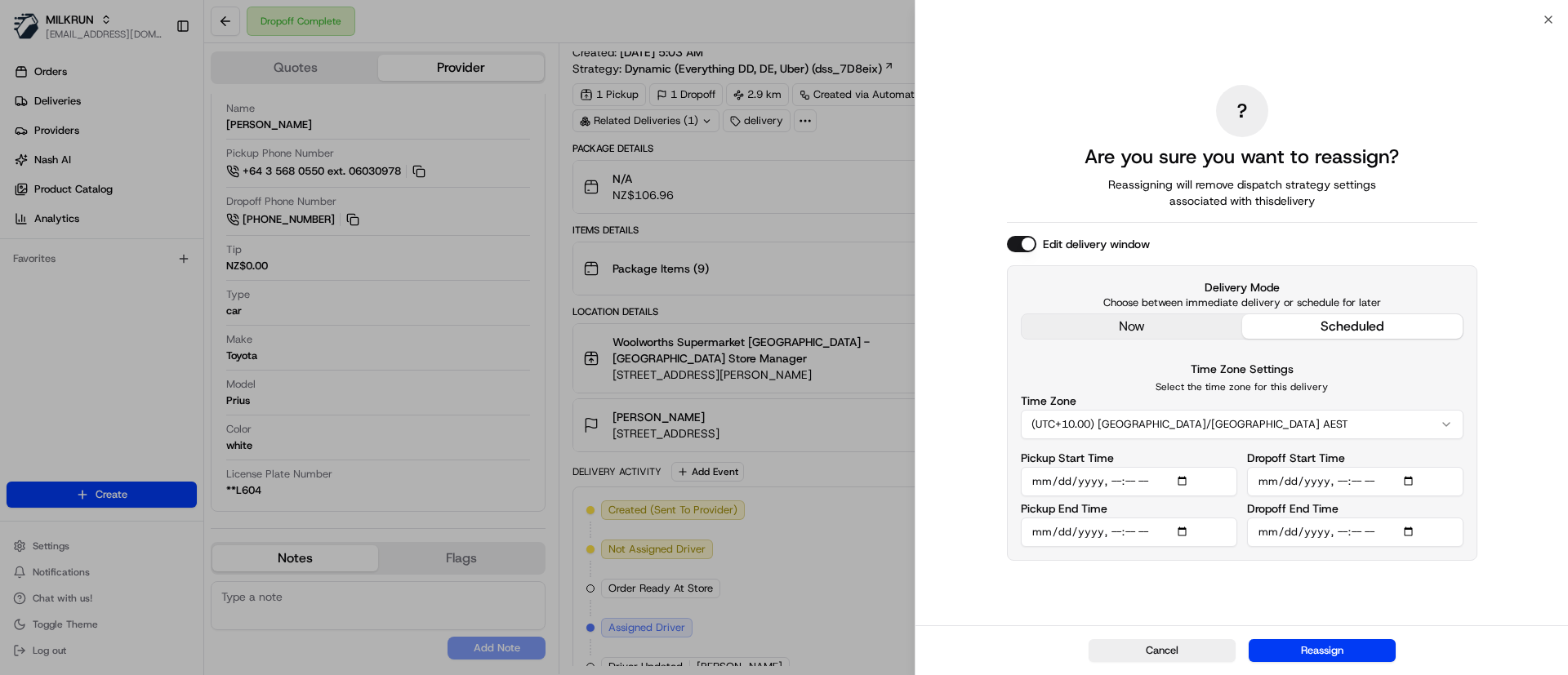
type input "2025-08-16T13:50"
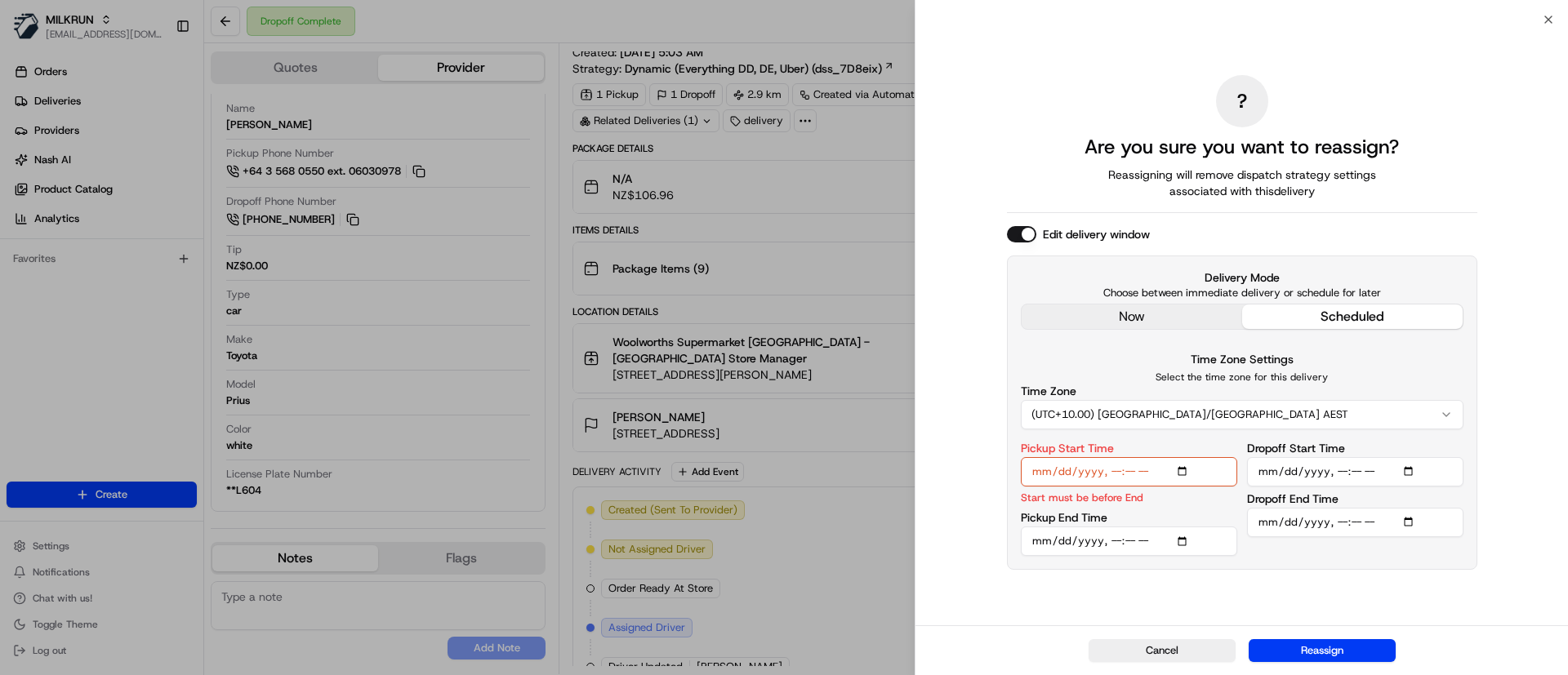
click at [1127, 546] on input "Pickup End Time" at bounding box center [1128, 541] width 217 height 29
type input "2025-08-16T13:55"
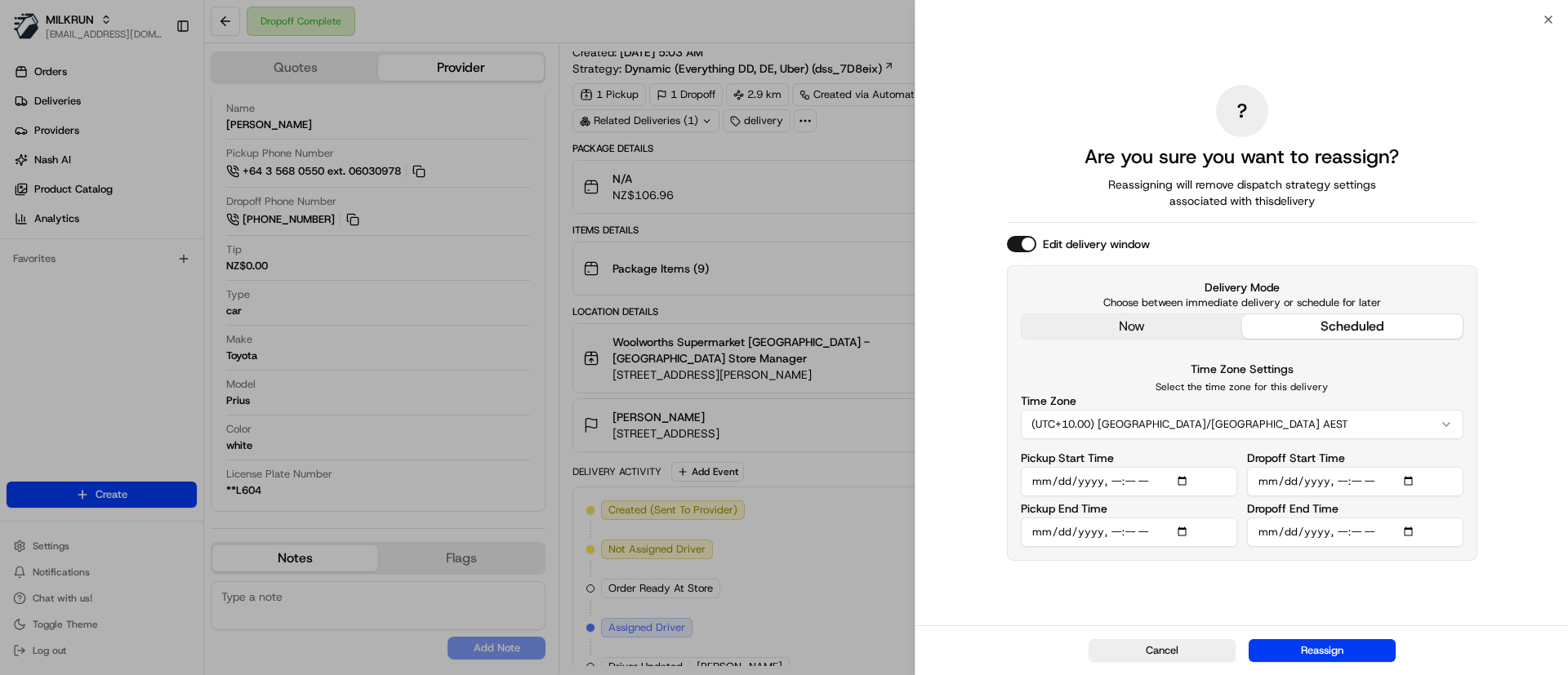
click at [1356, 480] on input "Dropoff Start Time" at bounding box center [1354, 481] width 217 height 29
click at [1338, 479] on input "Dropoff Start Time" at bounding box center [1354, 481] width 217 height 29
type input "2025-08-16T14:15"
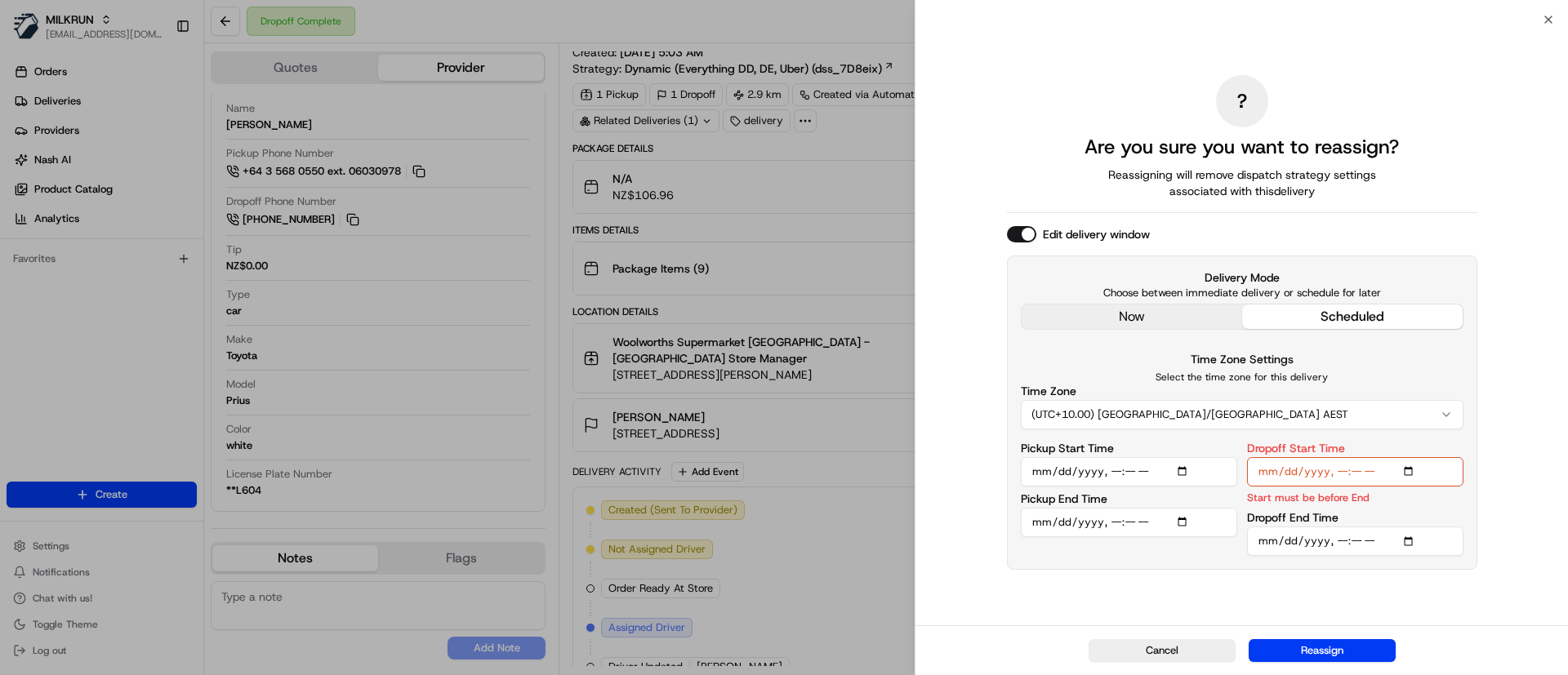
click at [1359, 543] on input "Dropoff End Time" at bounding box center [1354, 541] width 217 height 29
type input "2025-08-16T14:20"
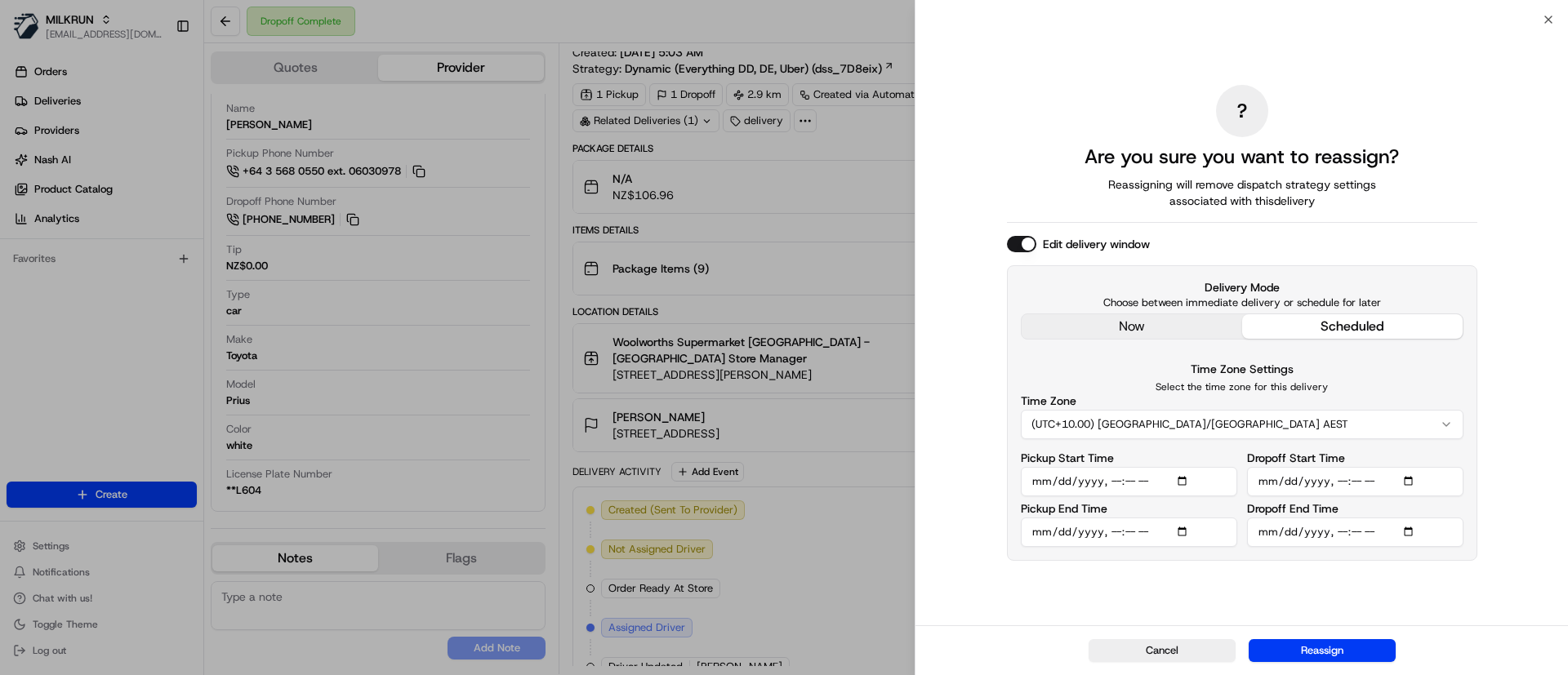
click at [1313, 602] on div "? Are you sure you want to reassign? Reassigning will remove dispatch strategy …" at bounding box center [1242, 322] width 470 height 599
click at [1330, 645] on button "Reassign" at bounding box center [1322, 651] width 147 height 22
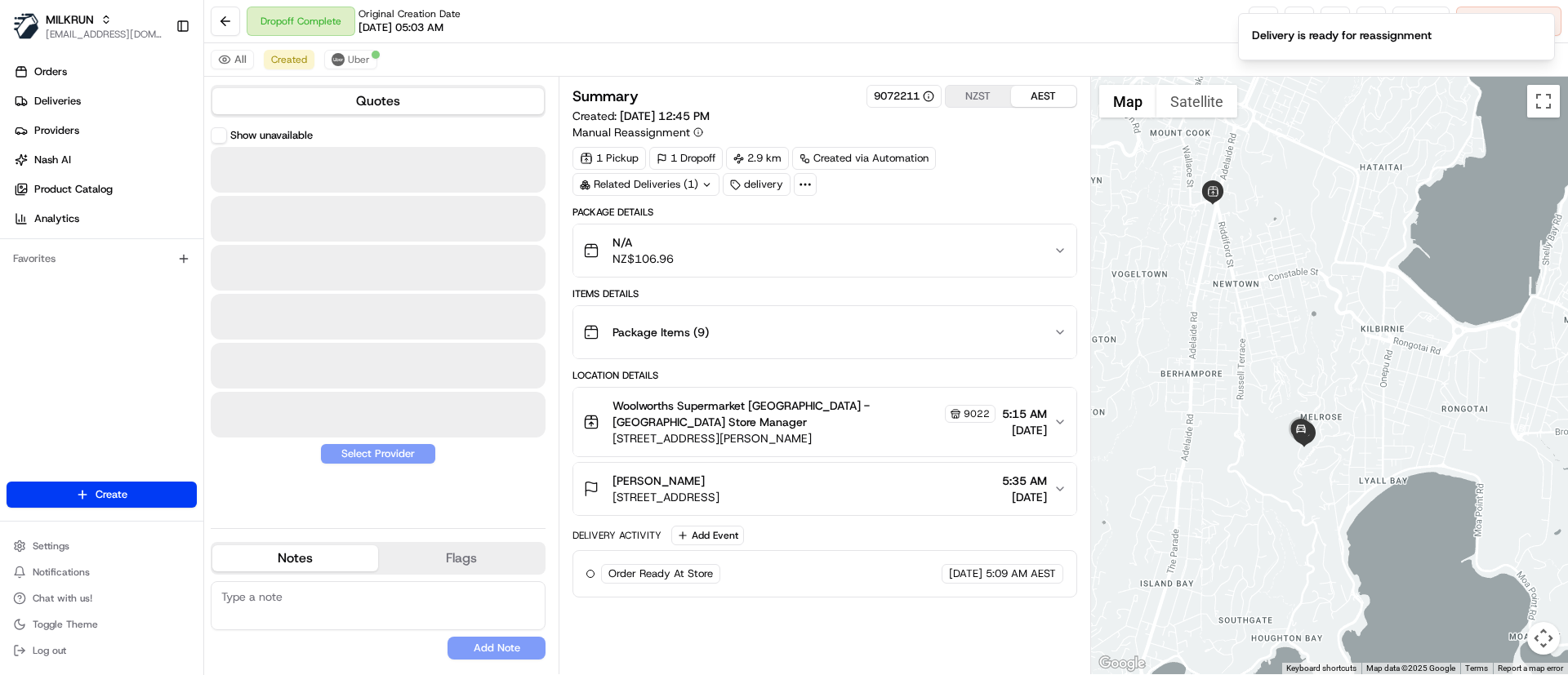
scroll to position [0, 0]
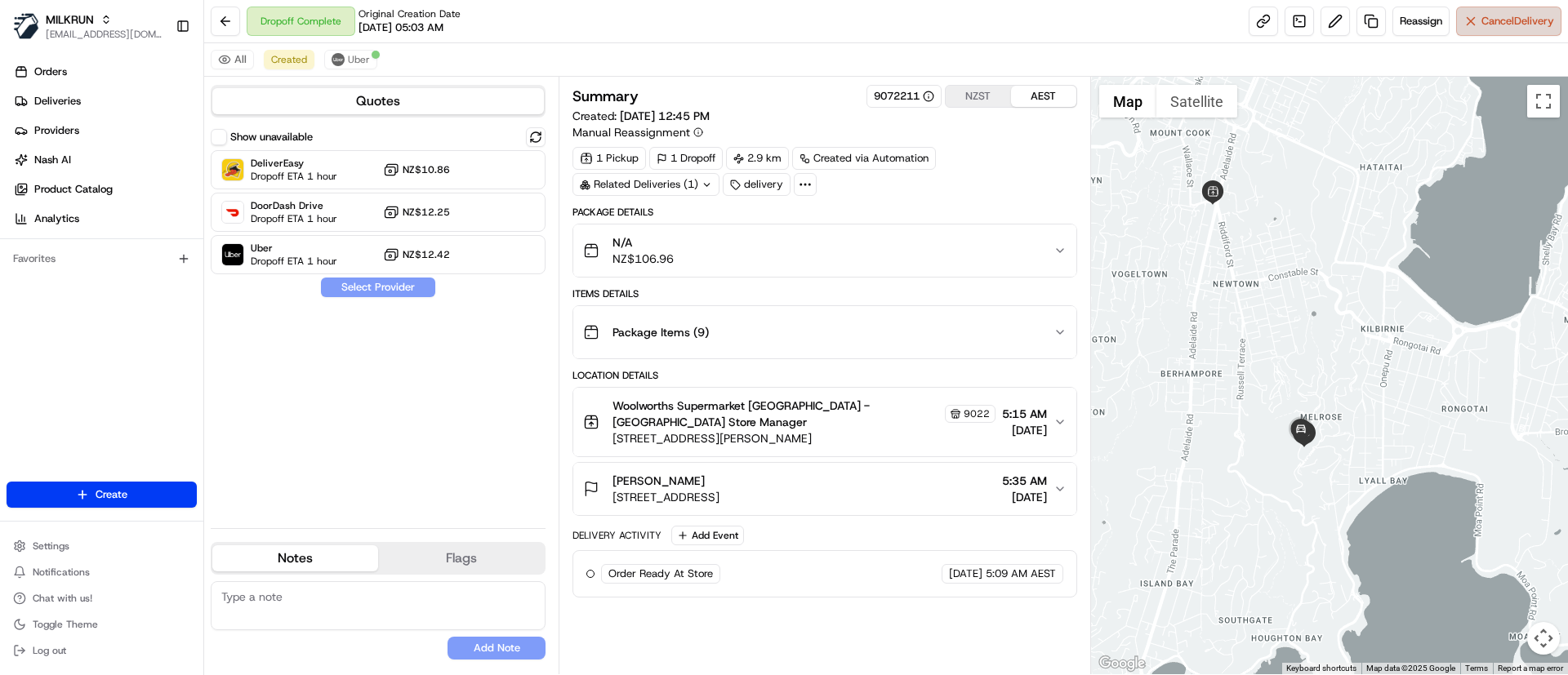
click at [1493, 19] on span "Cancel Delivery" at bounding box center [1517, 22] width 73 height 15
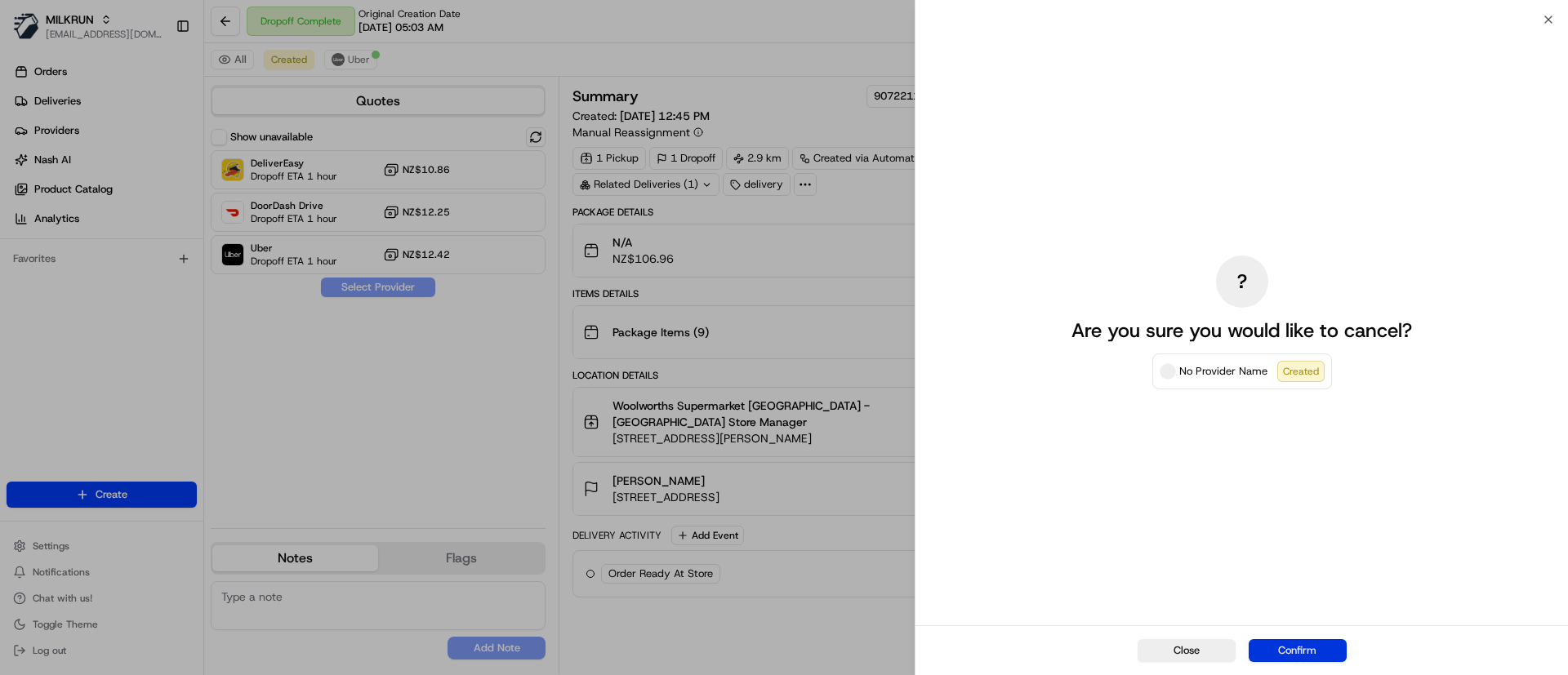
click at [1298, 650] on button "Confirm" at bounding box center [1297, 651] width 98 height 22
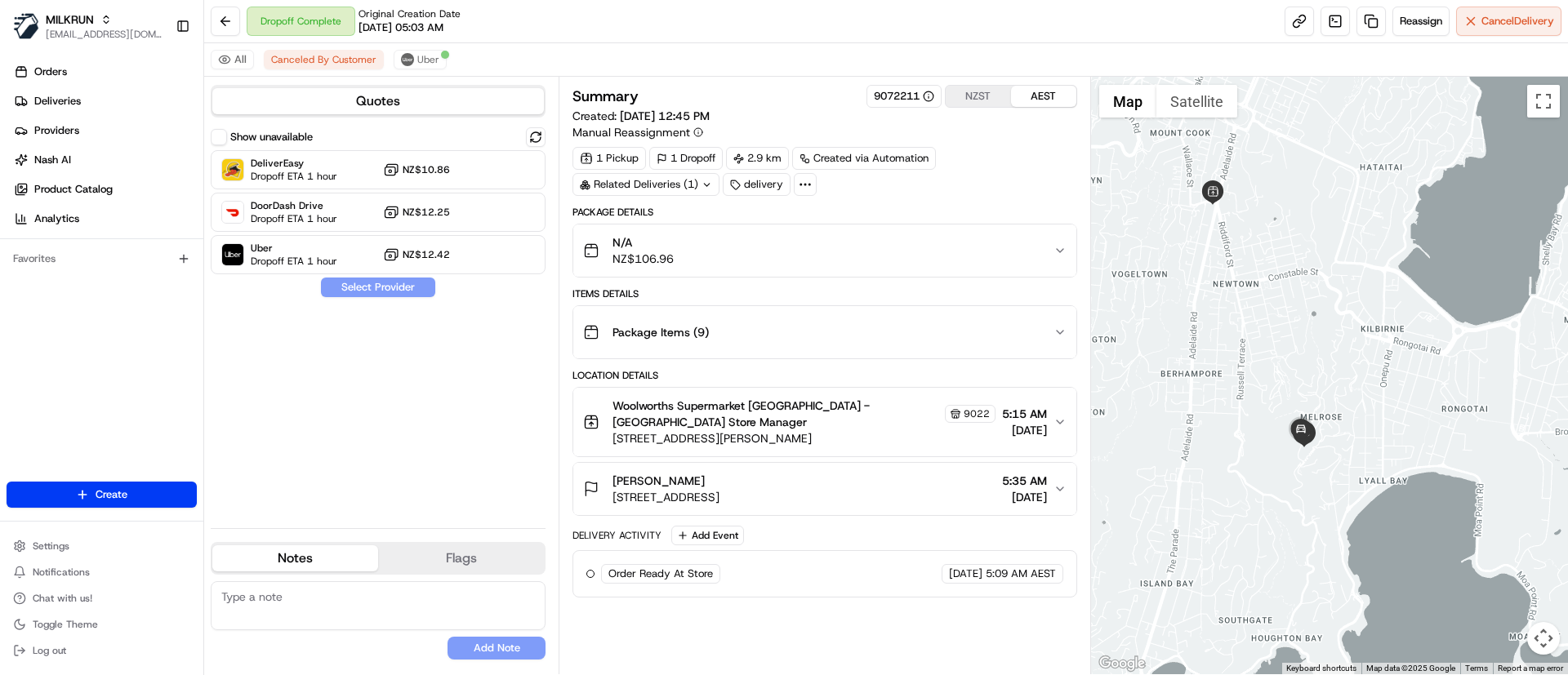
drag, startPoint x: 295, startPoint y: 591, endPoint x: 307, endPoint y: 581, distance: 15.6
click at [295, 591] on textarea at bounding box center [378, 606] width 335 height 49
type textarea "test reassign NAR"
click at [513, 640] on button "Add Note" at bounding box center [496, 649] width 98 height 22
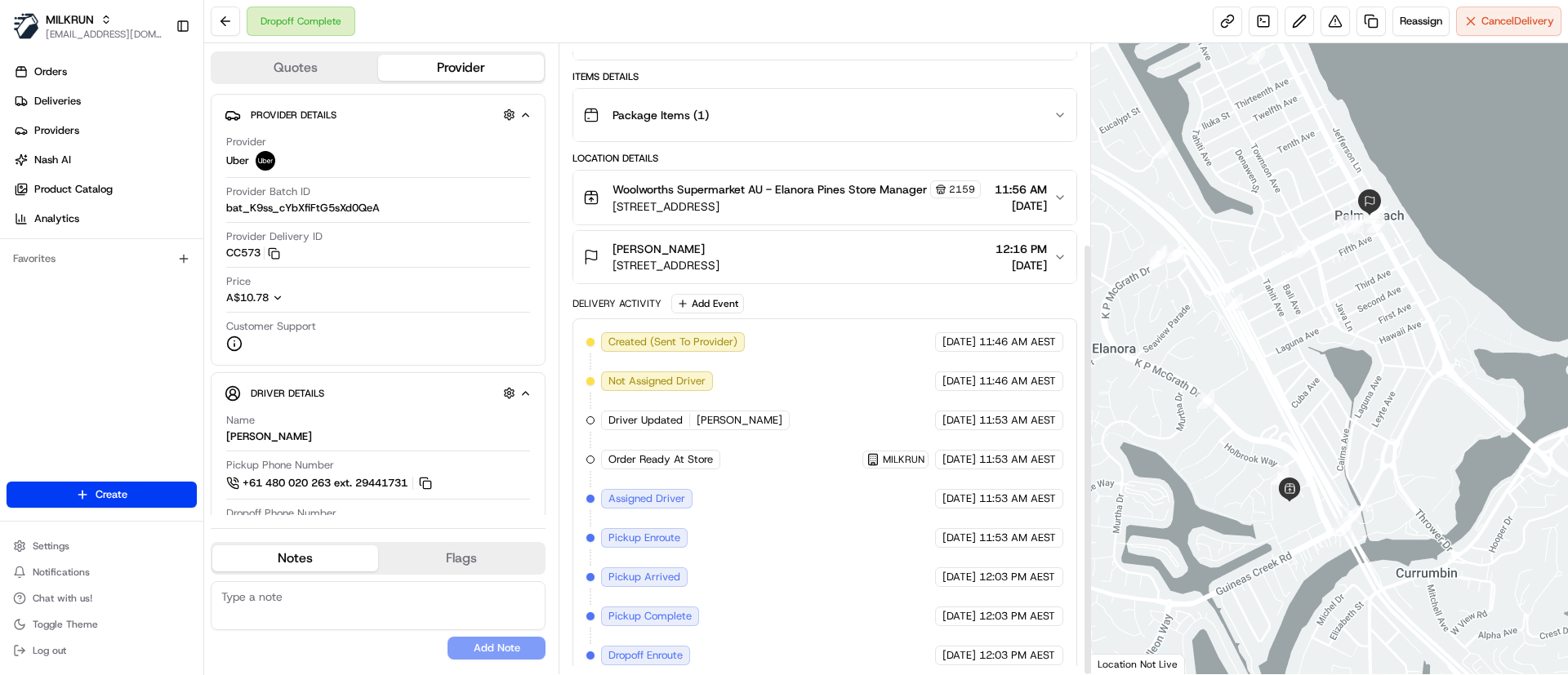
scroll to position [290, 0]
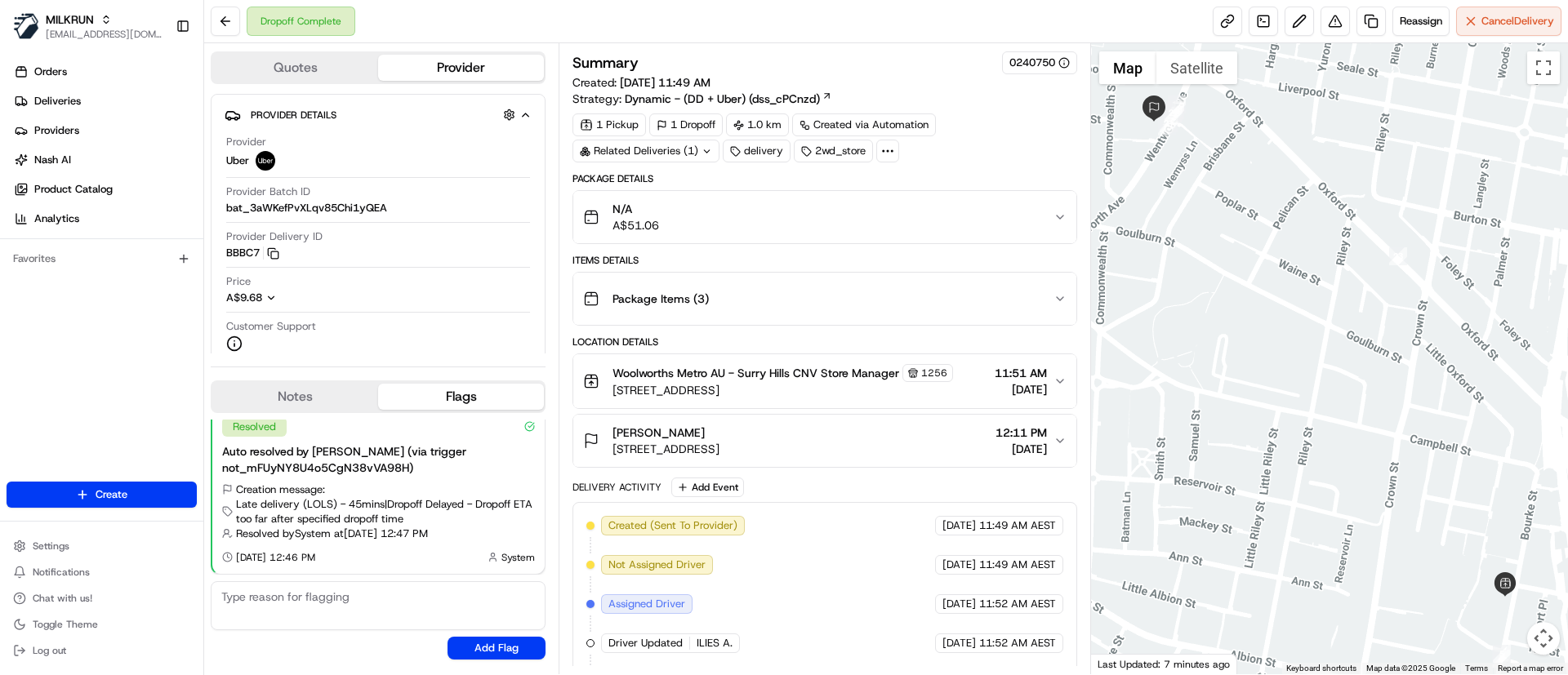
click at [745, 311] on div "Package Items ( 3 )" at bounding box center [817, 298] width 470 height 33
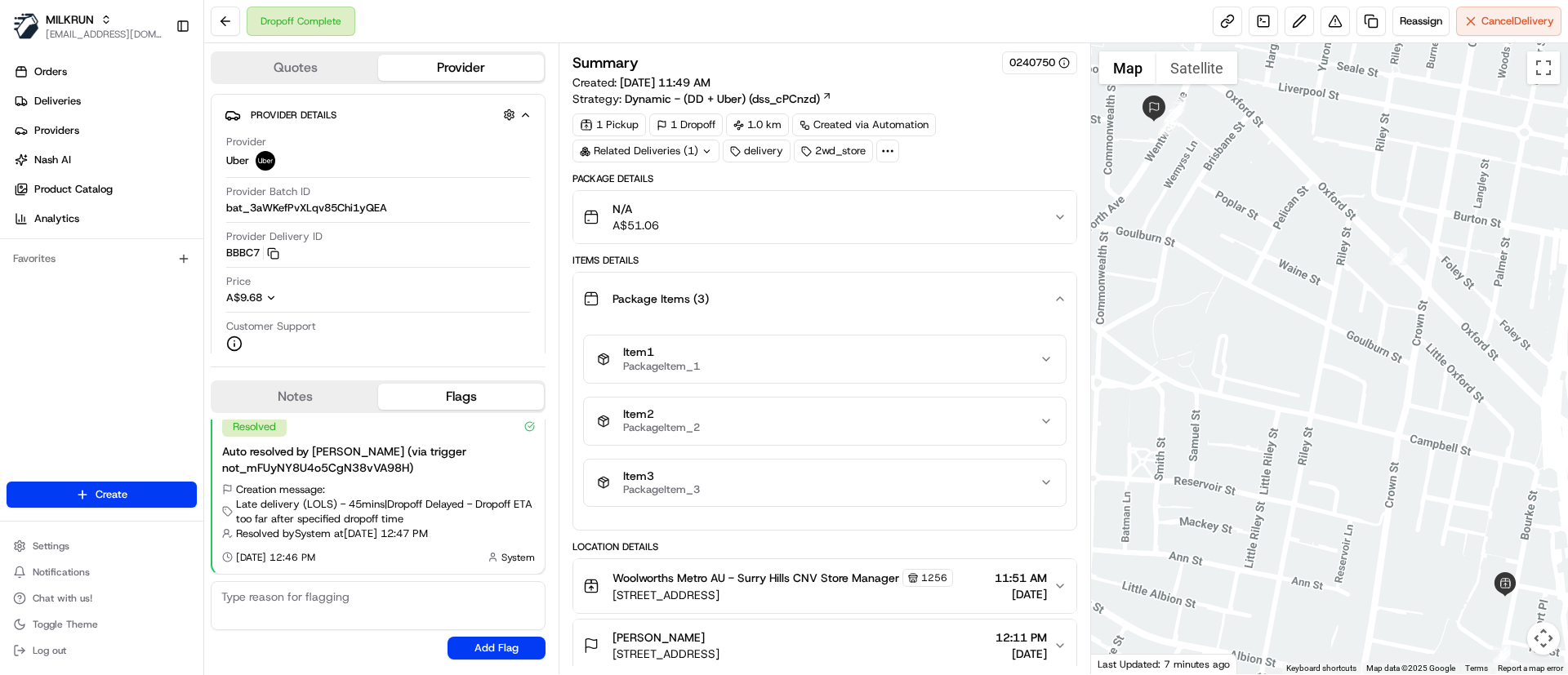
click at [748, 232] on div "N/A A$51.06" at bounding box center [817, 217] width 470 height 33
